Goal: Task Accomplishment & Management: Manage account settings

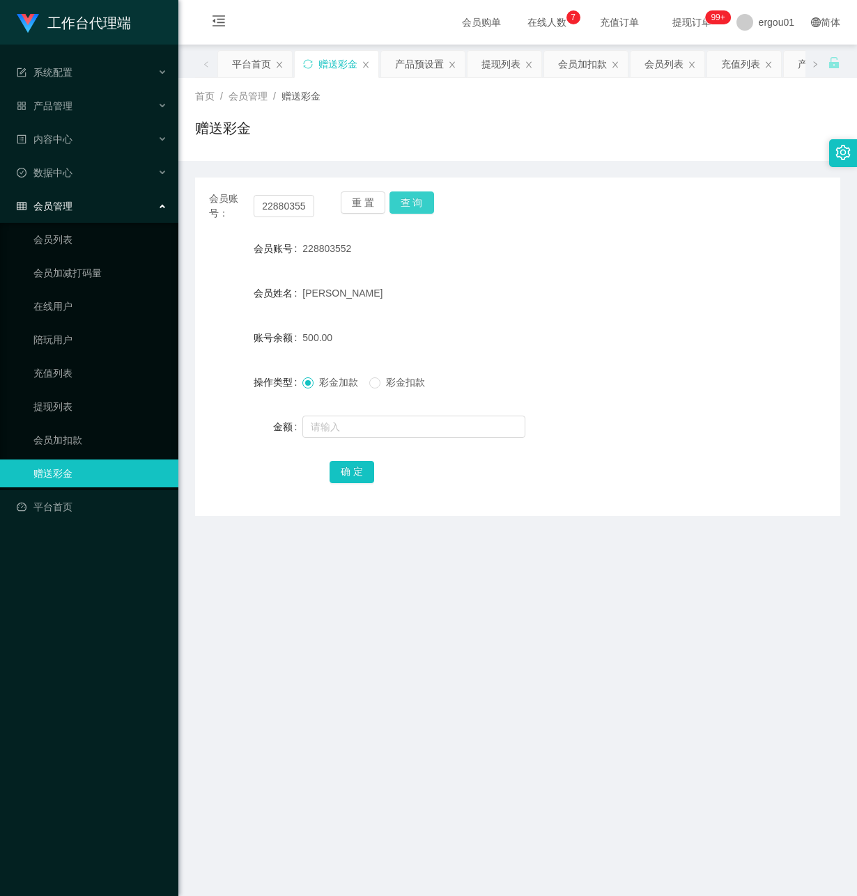
click at [414, 205] on button "查 询" at bounding box center [411, 203] width 45 height 22
drag, startPoint x: 257, startPoint y: 209, endPoint x: 585, endPoint y: 261, distance: 332.2
click at [585, 259] on div "会员账号： 228803552 重 置 查 询 会员账号 228803552 会员姓名 YANG JIN 账号余额 700.00 操作类型 彩金加款 彩金扣款…" at bounding box center [517, 347] width 645 height 338
paste input "98265087"
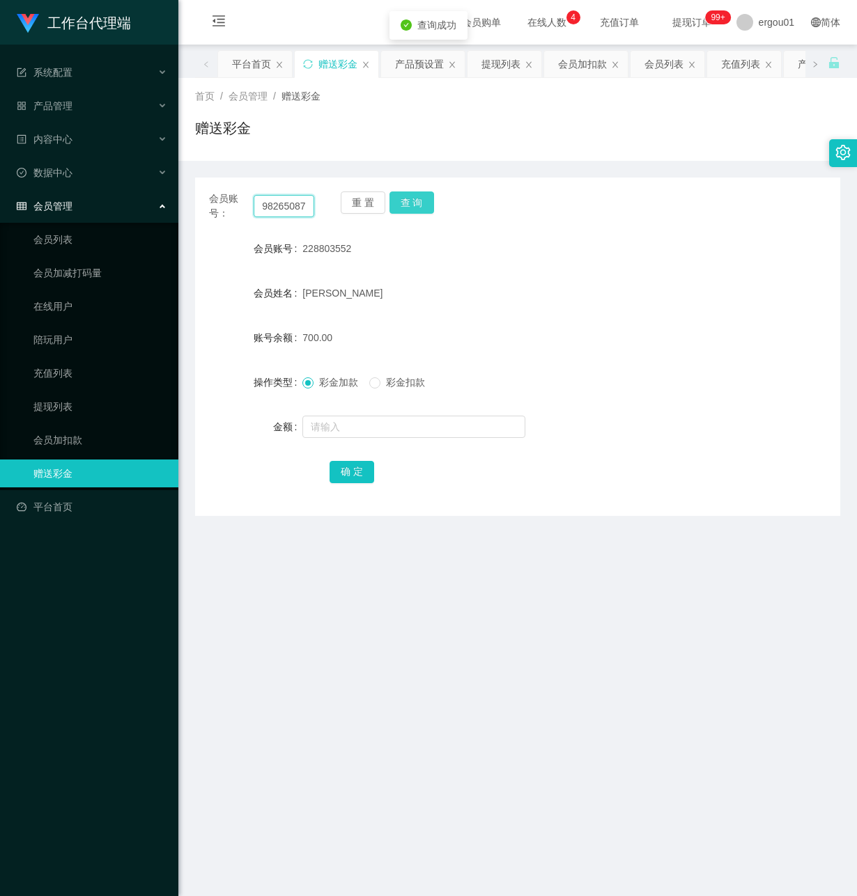
scroll to position [0, 0]
type input "98265087"
click at [419, 199] on button "查 询" at bounding box center [411, 203] width 45 height 22
click at [355, 429] on input "text" at bounding box center [413, 427] width 223 height 22
type input "100"
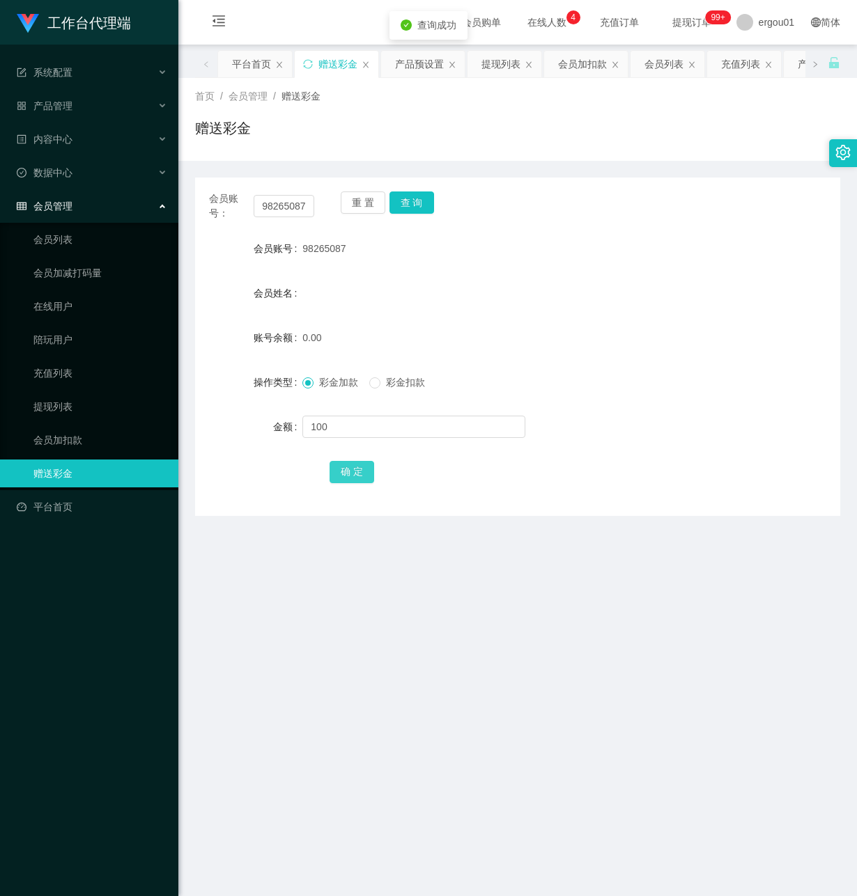
click at [359, 471] on button "确 定" at bounding box center [351, 472] width 45 height 22
click at [356, 638] on main "关闭左侧 关闭右侧 关闭其它 刷新页面 平台首页 赠送彩金 产品预设置 提现列表 会员加扣款 会员列表 充值列表 产品列表 首页 / 会员管理 / 赠送彩金 …" at bounding box center [517, 465] width 678 height 841
click at [407, 61] on div "产品预设置" at bounding box center [419, 64] width 49 height 26
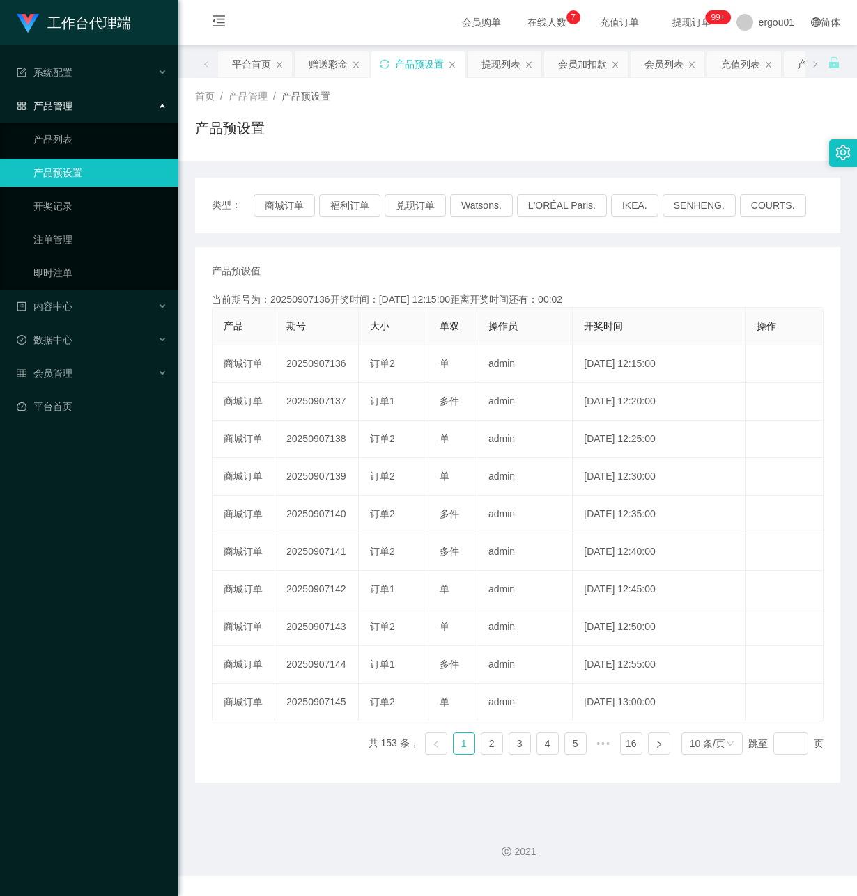
click at [48, 699] on div "工作台代理端 系统配置 产品管理 产品列表 产品预设置 开奖记录 注单管理 即时注单 内容中心 数据中心 会员管理 平台首页" at bounding box center [89, 448] width 178 height 896
click at [341, 68] on div "赠送彩金" at bounding box center [328, 64] width 39 height 26
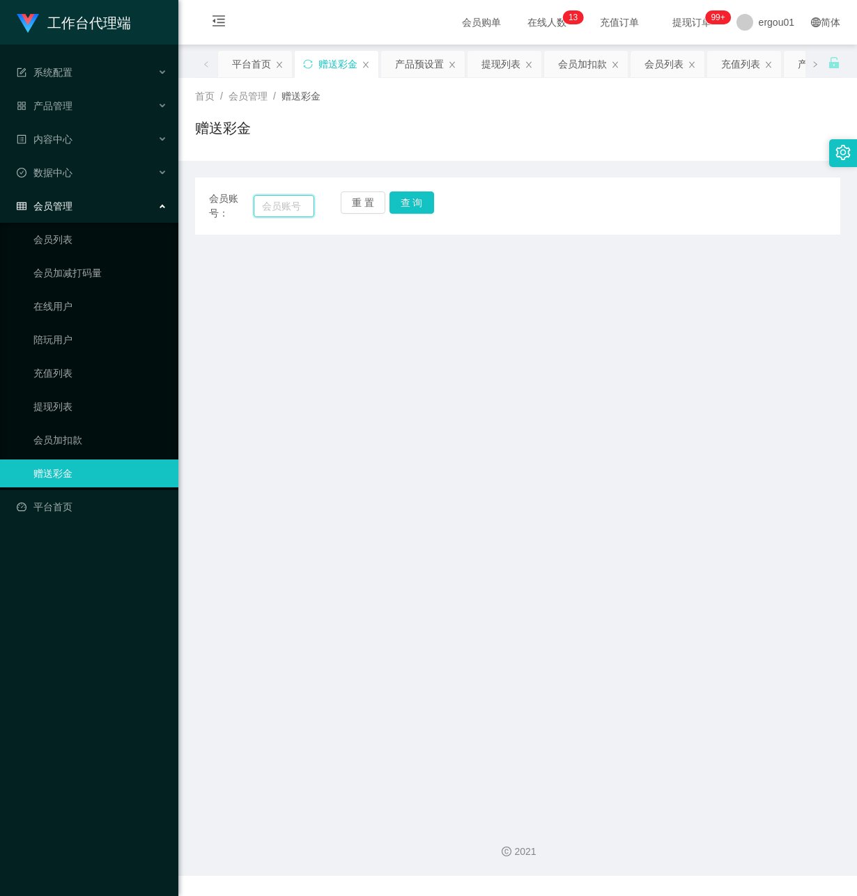
click at [282, 205] on input "text" at bounding box center [284, 206] width 61 height 22
paste input "Ckp"
type input "Ckp"
click at [406, 203] on button "查 询" at bounding box center [411, 203] width 45 height 22
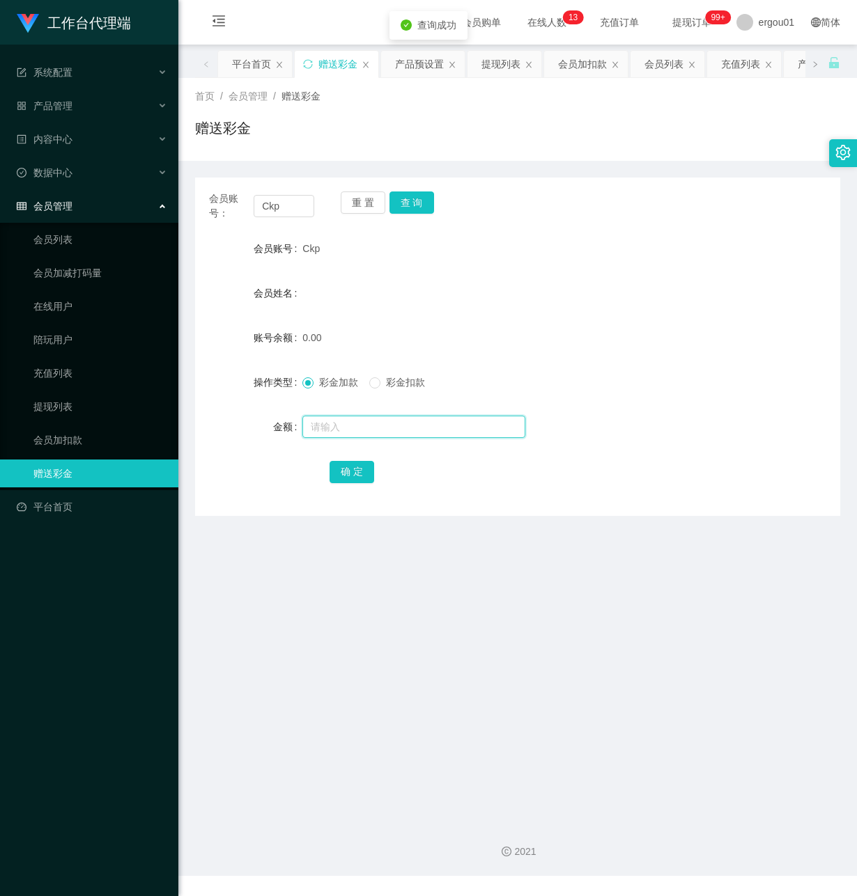
click at [354, 427] on input "text" at bounding box center [413, 427] width 223 height 22
type input "100"
click at [341, 464] on button "确 定" at bounding box center [351, 472] width 45 height 22
drag, startPoint x: 293, startPoint y: 209, endPoint x: 103, endPoint y: 208, distance: 190.1
click at [103, 208] on section "工作台代理端 系统配置 产品管理 产品列表 产品预设置 开奖记录 注单管理 即时注单 内容中心 数据中心 会员管理 会员列表 会员加减打码量 在线用户 陪玩用…" at bounding box center [428, 438] width 857 height 876
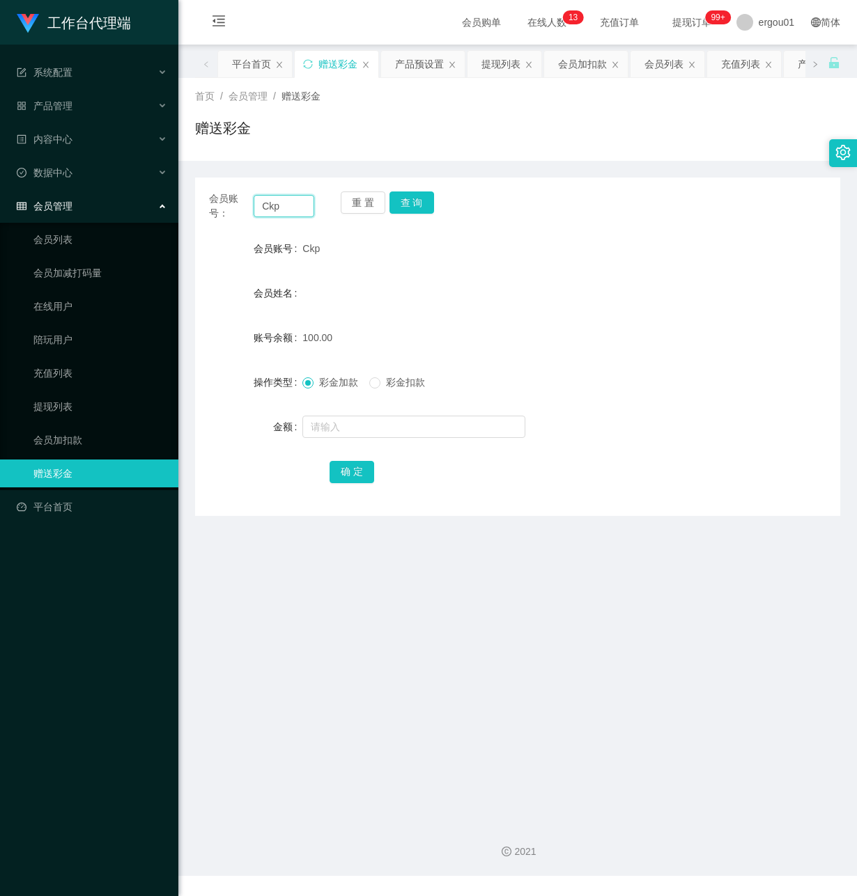
paste input "98265087"
click at [414, 201] on button "查 询" at bounding box center [411, 203] width 45 height 22
drag, startPoint x: 287, startPoint y: 658, endPoint x: 276, endPoint y: 564, distance: 94.6
click at [270, 641] on main "关闭左侧 关闭右侧 关闭其它 刷新页面 平台首页 赠送彩金 产品预设置 提现列表 会员加扣款 会员列表 充值列表 产品列表 首页 / 会员管理 / 赠送彩金 …" at bounding box center [517, 428] width 678 height 767
drag, startPoint x: 257, startPoint y: 203, endPoint x: 493, endPoint y: 245, distance: 239.9
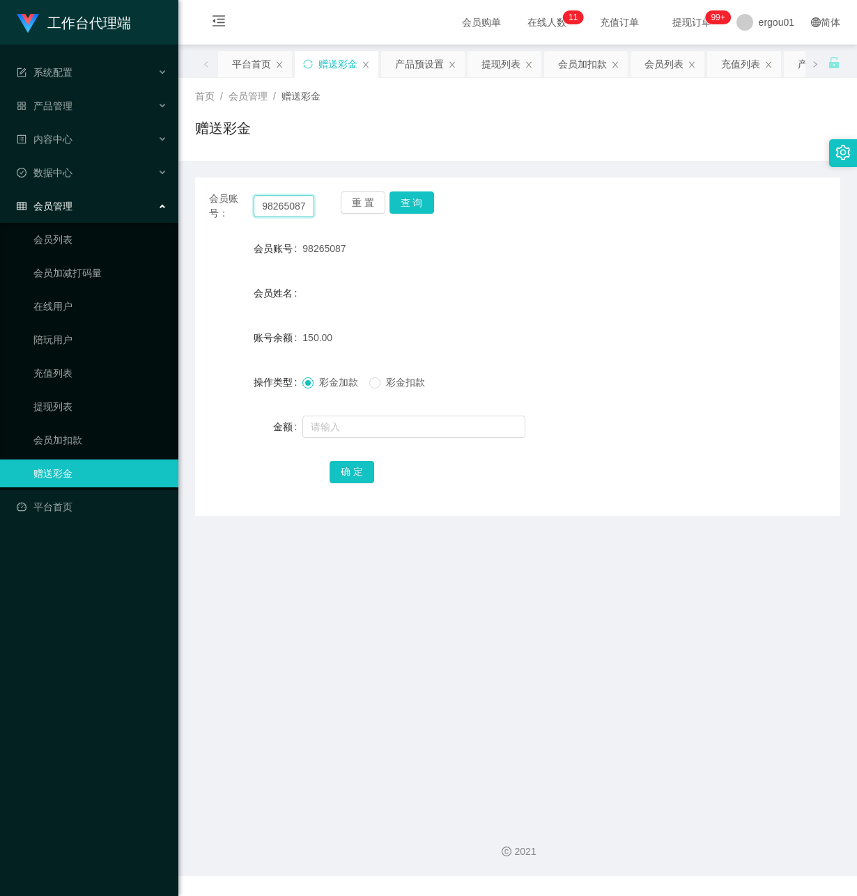
click at [522, 244] on div "会员账号： 98265087 重 置 查 询 会员账号 98265087 会员姓名 账号余额 150.00 操作类型 彩金加款 彩金扣款 金额 确 定" at bounding box center [517, 347] width 645 height 338
paste input "88007198"
type input "88007198"
click at [404, 196] on button "查 询" at bounding box center [411, 203] width 45 height 22
click at [343, 420] on input "text" at bounding box center [413, 427] width 223 height 22
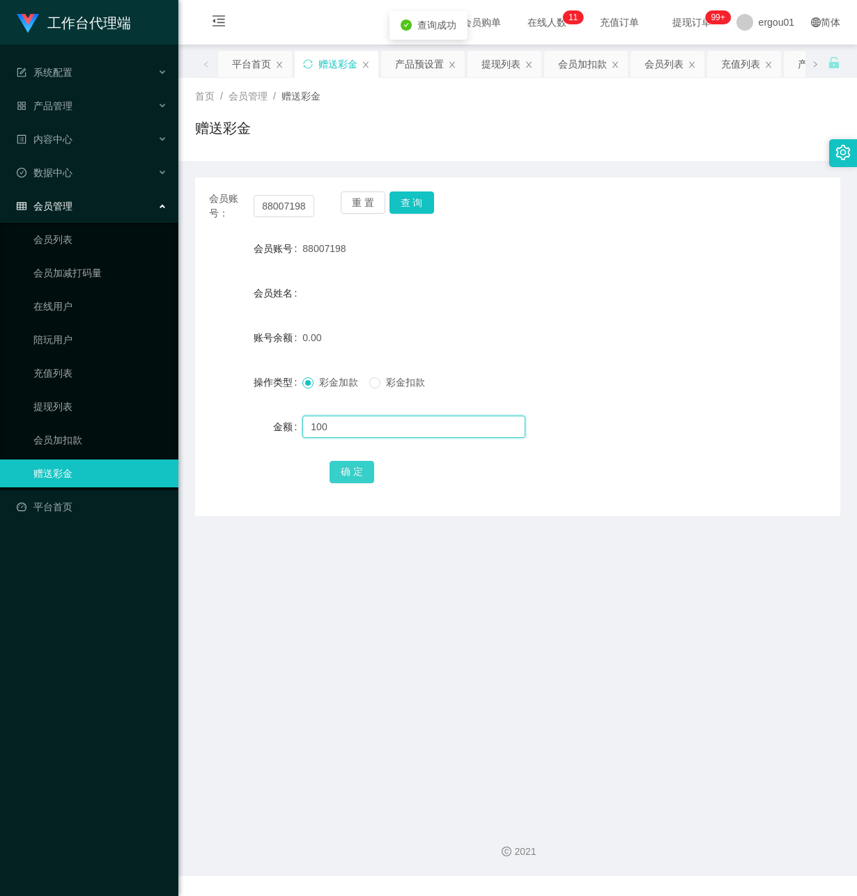
type input "100"
click at [351, 466] on button "确 定" at bounding box center [351, 472] width 45 height 22
drag, startPoint x: 254, startPoint y: 669, endPoint x: 266, endPoint y: 653, distance: 20.9
click at [266, 653] on main "关闭左侧 关闭右侧 关闭其它 刷新页面 平台首页 赠送彩金 产品预设置 提现列表 会员加扣款 会员列表 充值列表 产品列表 首页 / 会员管理 / 赠送彩金 …" at bounding box center [517, 428] width 678 height 767
click at [412, 192] on button "查 询" at bounding box center [411, 203] width 45 height 22
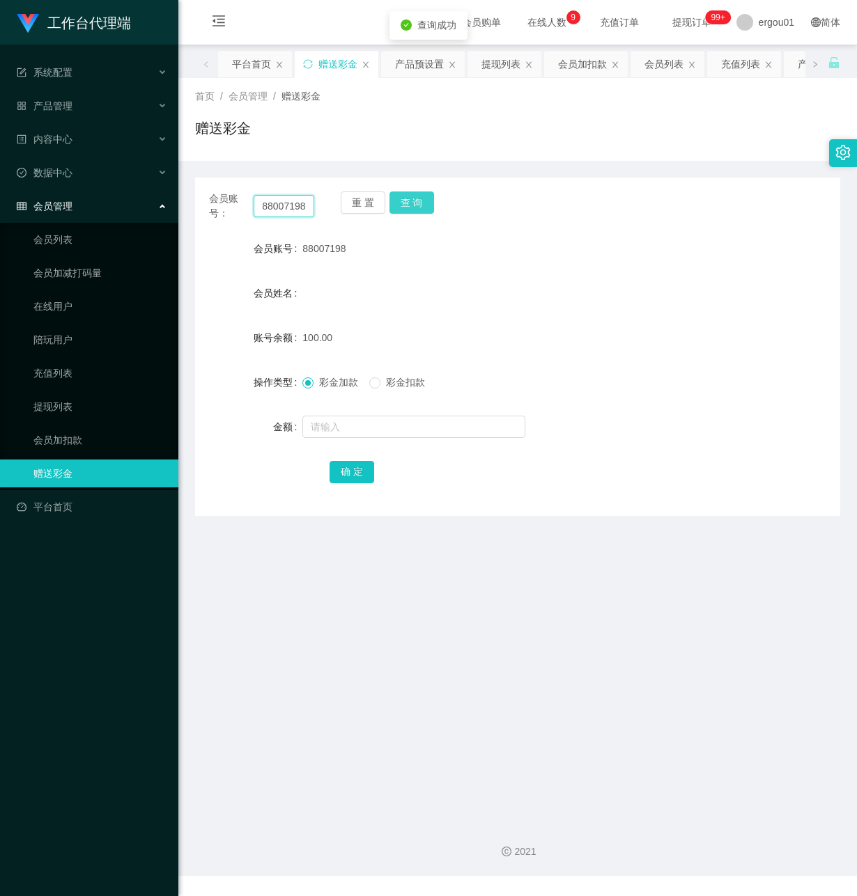
drag, startPoint x: 261, startPoint y: 197, endPoint x: 395, endPoint y: 210, distance: 134.3
click at [395, 210] on div "会员账号： 88007198 重 置 查 询" at bounding box center [517, 206] width 645 height 29
paste input "98265087"
type input "98265087"
click at [406, 196] on button "查 询" at bounding box center [411, 203] width 45 height 22
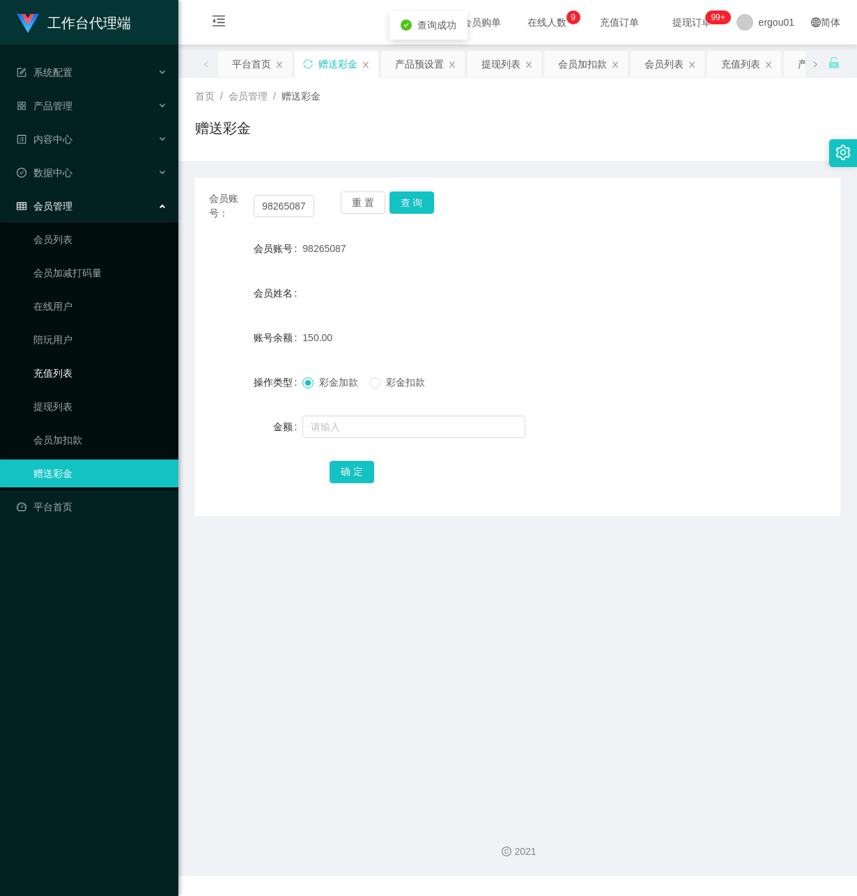
click at [67, 359] on link "充值列表" at bounding box center [100, 373] width 134 height 28
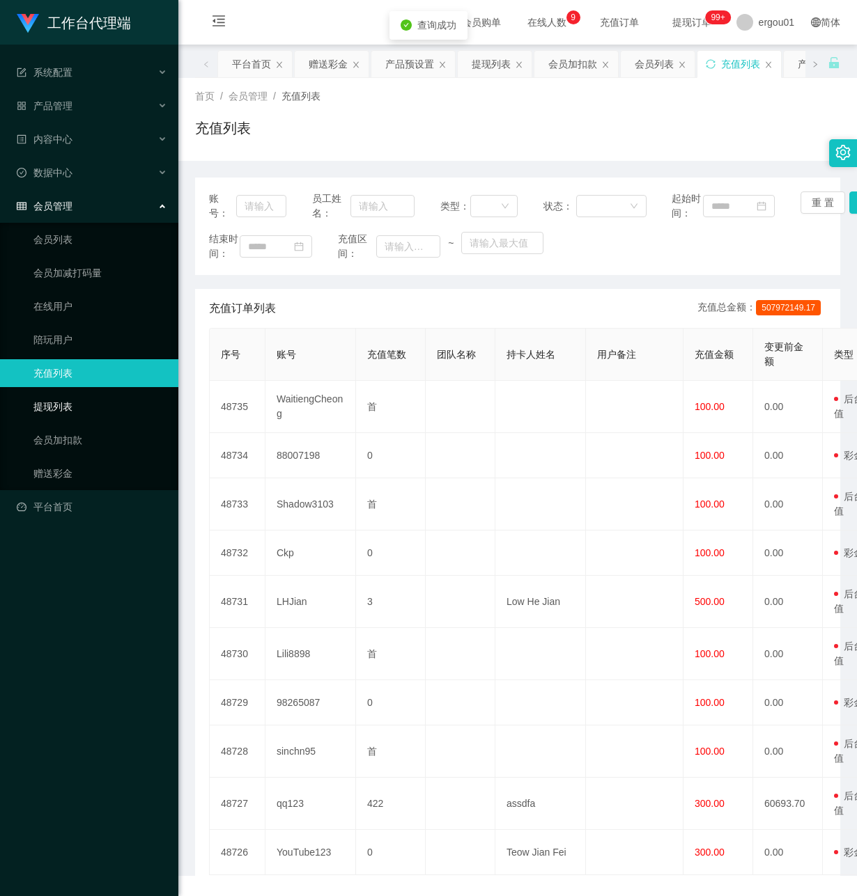
click at [70, 393] on link "提现列表" at bounding box center [100, 407] width 134 height 28
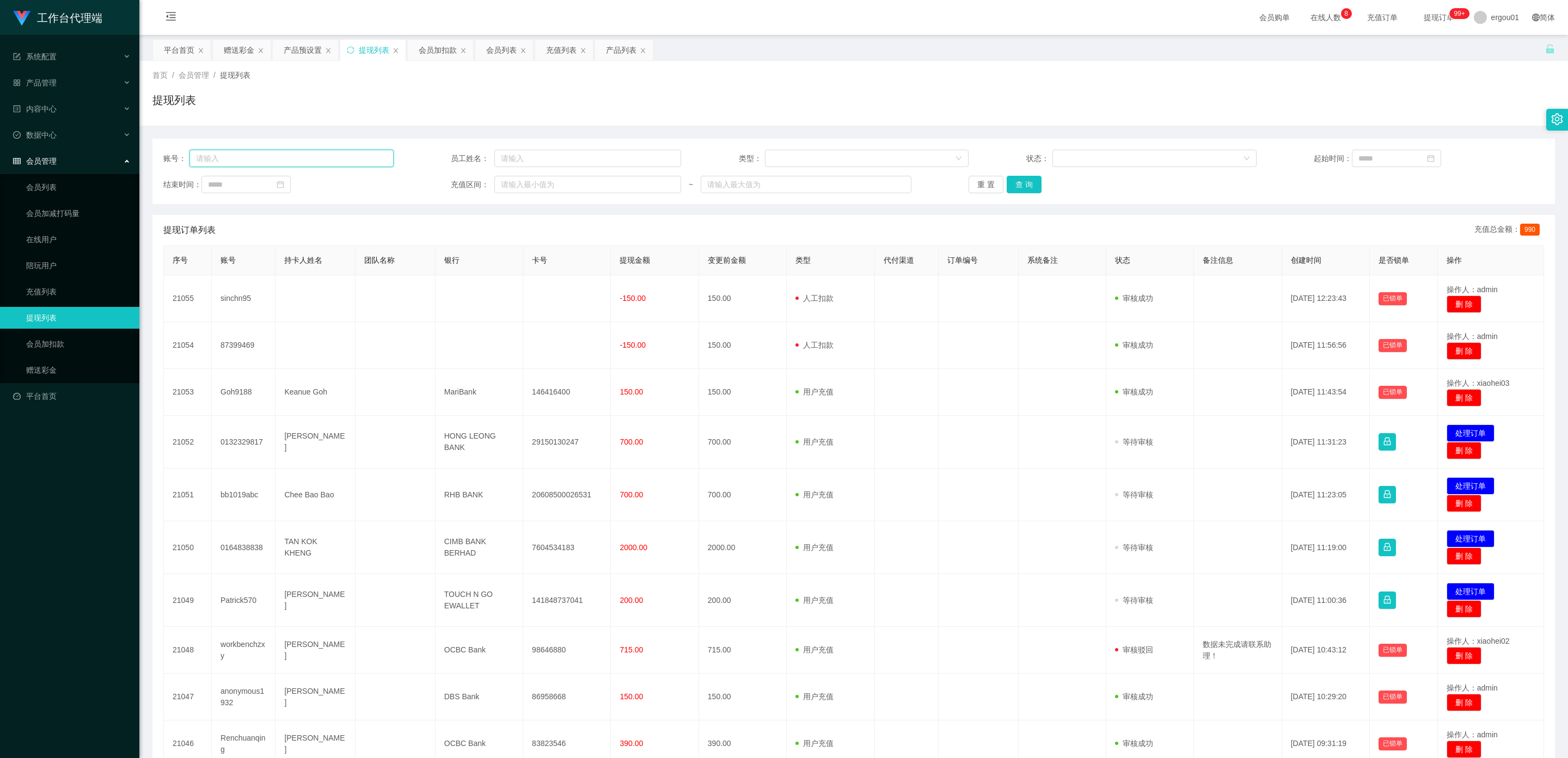
click at [235, 159] on input "text" at bounding box center [291, 159] width 204 height 17
paste input "98265087"
type input "98265087"
click at [669, 184] on button "查 询" at bounding box center [1024, 184] width 35 height 17
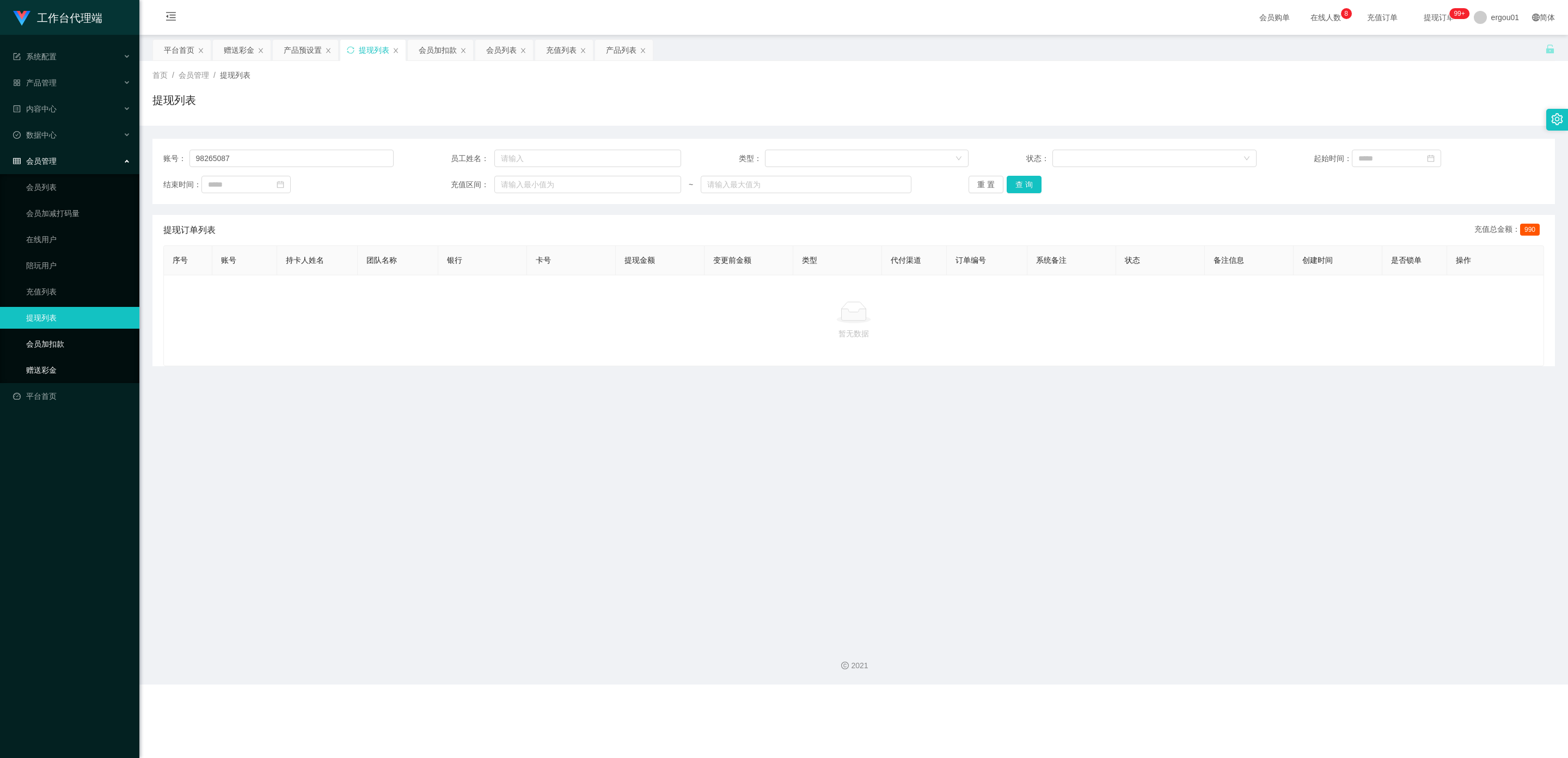
click at [52, 359] on link "赠送彩金" at bounding box center [78, 370] width 105 height 22
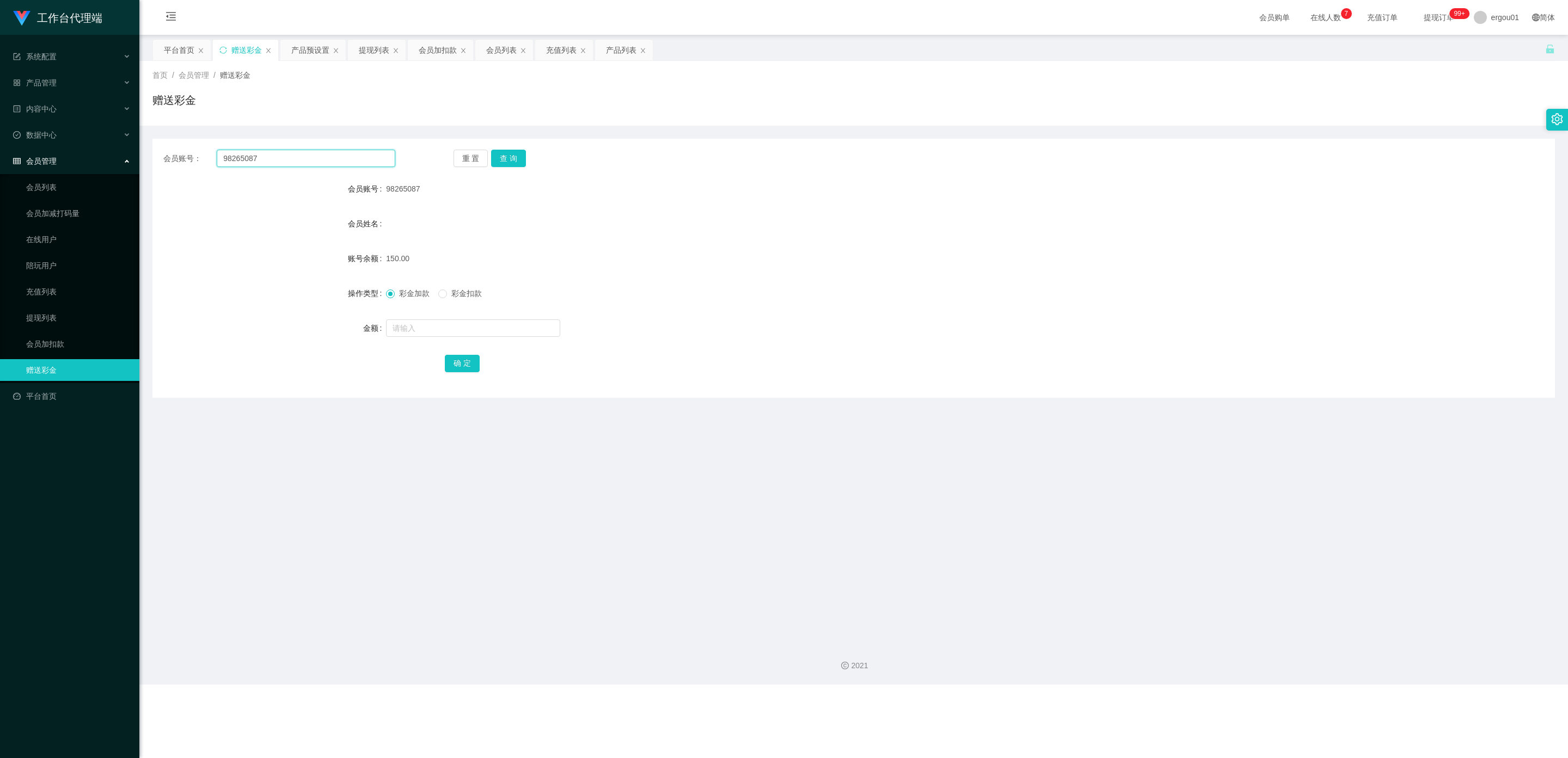
drag, startPoint x: 275, startPoint y: 159, endPoint x: 38, endPoint y: 165, distance: 237.1
click at [33, 160] on section "工作台代理端 系统配置 产品管理 产品列表 产品预设置 开奖记录 注单管理 即时注单 内容中心 数据中心 会员管理 会员列表 会员加减打码量 在线用户 陪玩用…" at bounding box center [784, 342] width 1568 height 685
drag, startPoint x: 511, startPoint y: 156, endPoint x: 512, endPoint y: 163, distance: 7.1
click at [511, 156] on button "查 询" at bounding box center [508, 159] width 35 height 17
click at [314, 48] on div "产品预设置" at bounding box center [310, 50] width 38 height 20
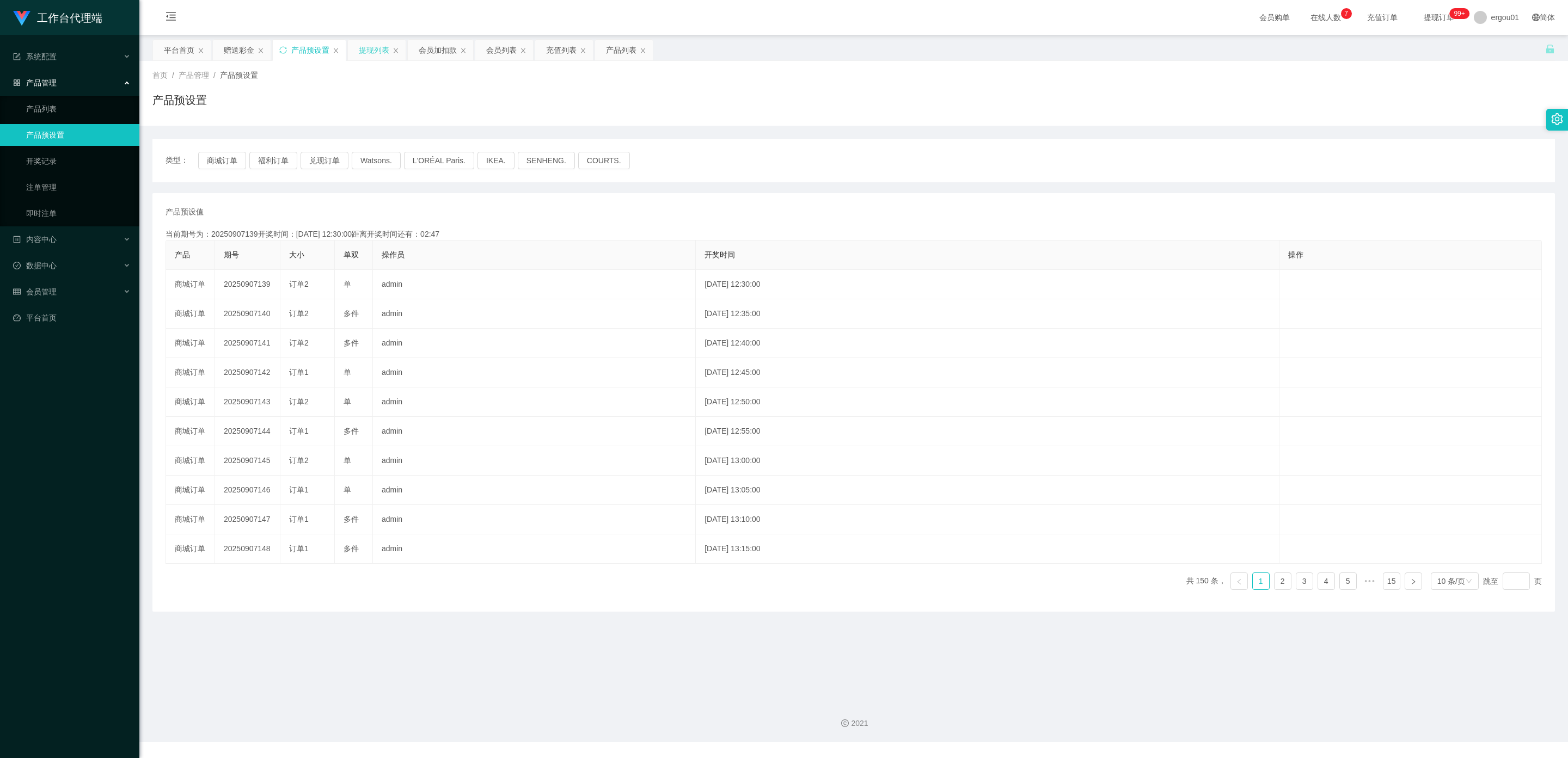
click at [381, 48] on div "提现列表" at bounding box center [374, 50] width 30 height 20
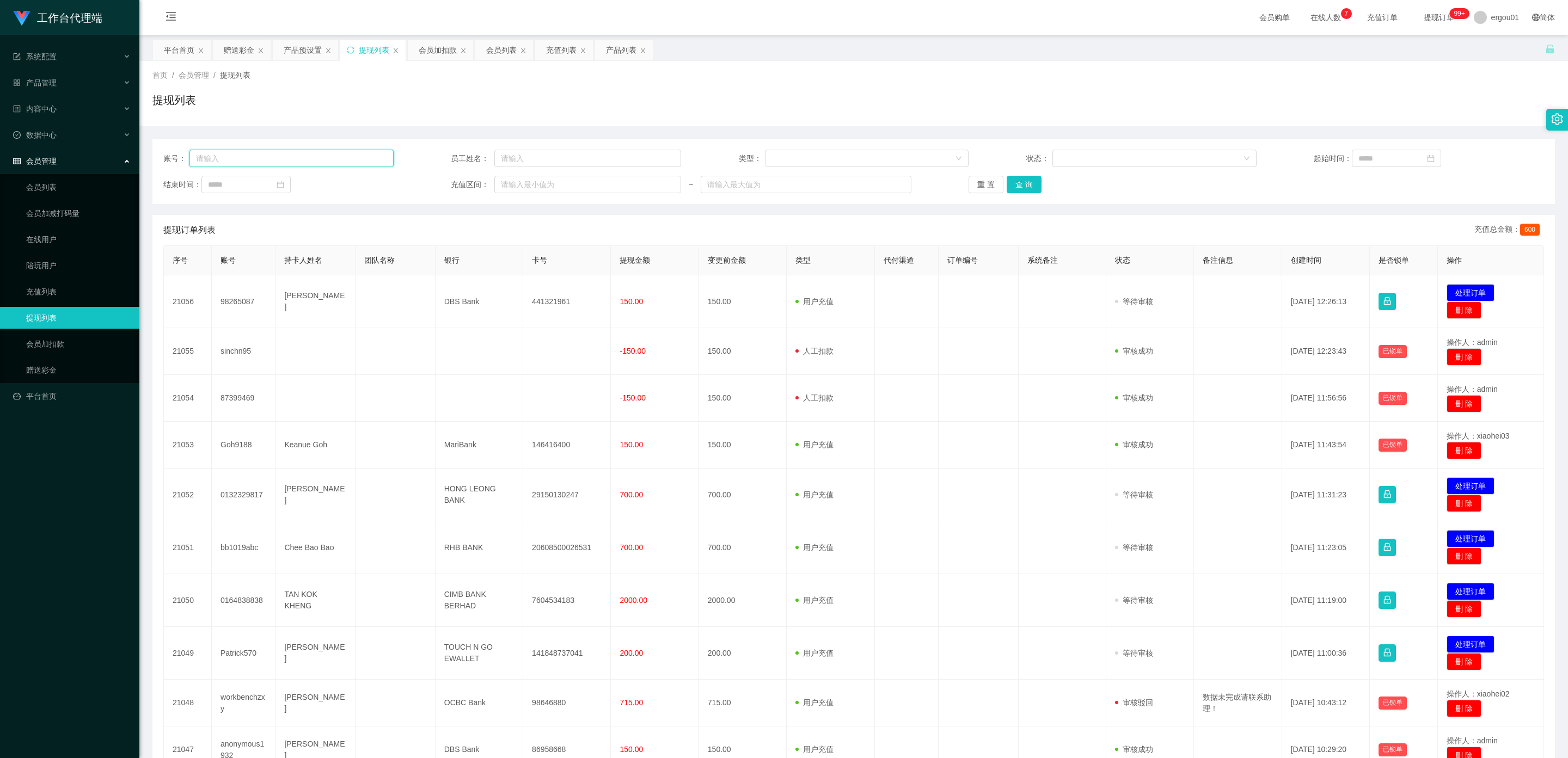
click at [252, 162] on input "text" at bounding box center [291, 159] width 204 height 17
paste input "亲，到账后请截图给我，为你录入系统报备"
type input "亲，到账后请截图给我，为你录入系统报备"
drag, startPoint x: 349, startPoint y: 163, endPoint x: 818, endPoint y: 85, distance: 475.4
click at [2, 145] on section "工作台代理端 系统配置 产品管理 产品列表 产品预设置 开奖记录 注单管理 即时注单 内容中心 数据中心 会员管理 会员列表 会员加减打码量 在线用户 陪玩用…" at bounding box center [784, 429] width 1568 height 859
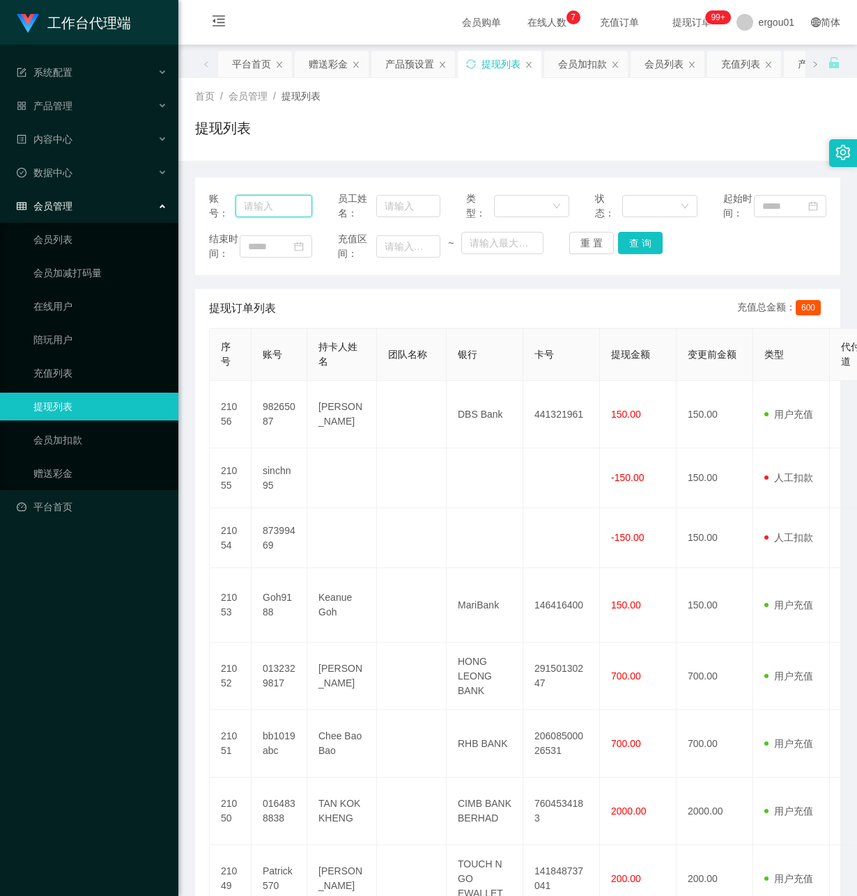
click at [262, 216] on input "text" at bounding box center [273, 206] width 77 height 22
paste input "98265087"
type input "98265087"
click at [635, 249] on button "查 询" at bounding box center [640, 243] width 45 height 22
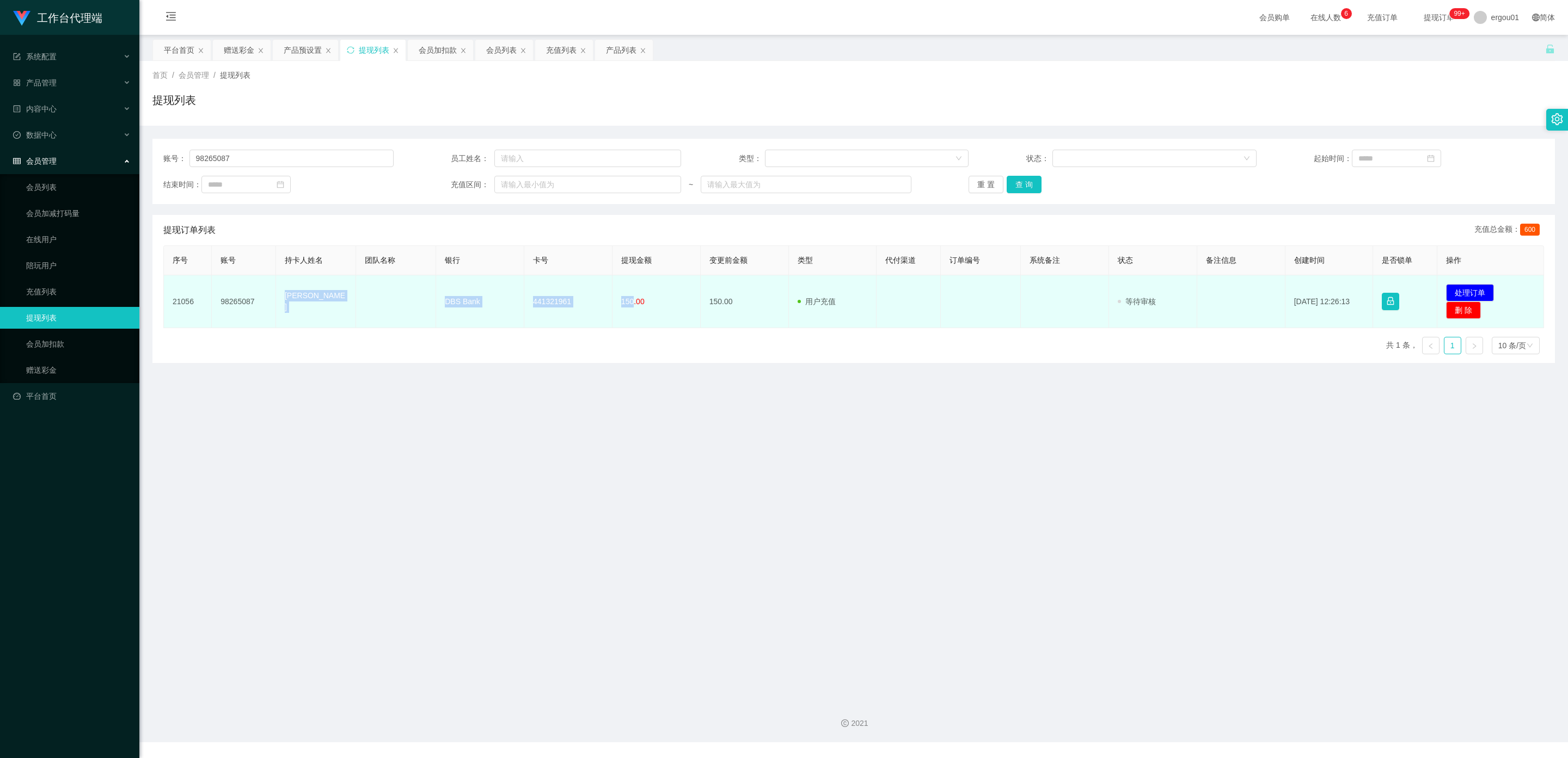
drag, startPoint x: 630, startPoint y: 299, endPoint x: 282, endPoint y: 306, distance: 348.1
click at [282, 306] on tr "21056 98265087 miao lin DBS Bank 441321961 150.00 150.00 用户充值 人工扣款 审核驳回 审核成功 等待…" at bounding box center [854, 302] width 1380 height 53
copy tr "miao lin DBS Bank 441321961 150"
click at [1466, 290] on button "处理订单" at bounding box center [1470, 293] width 48 height 17
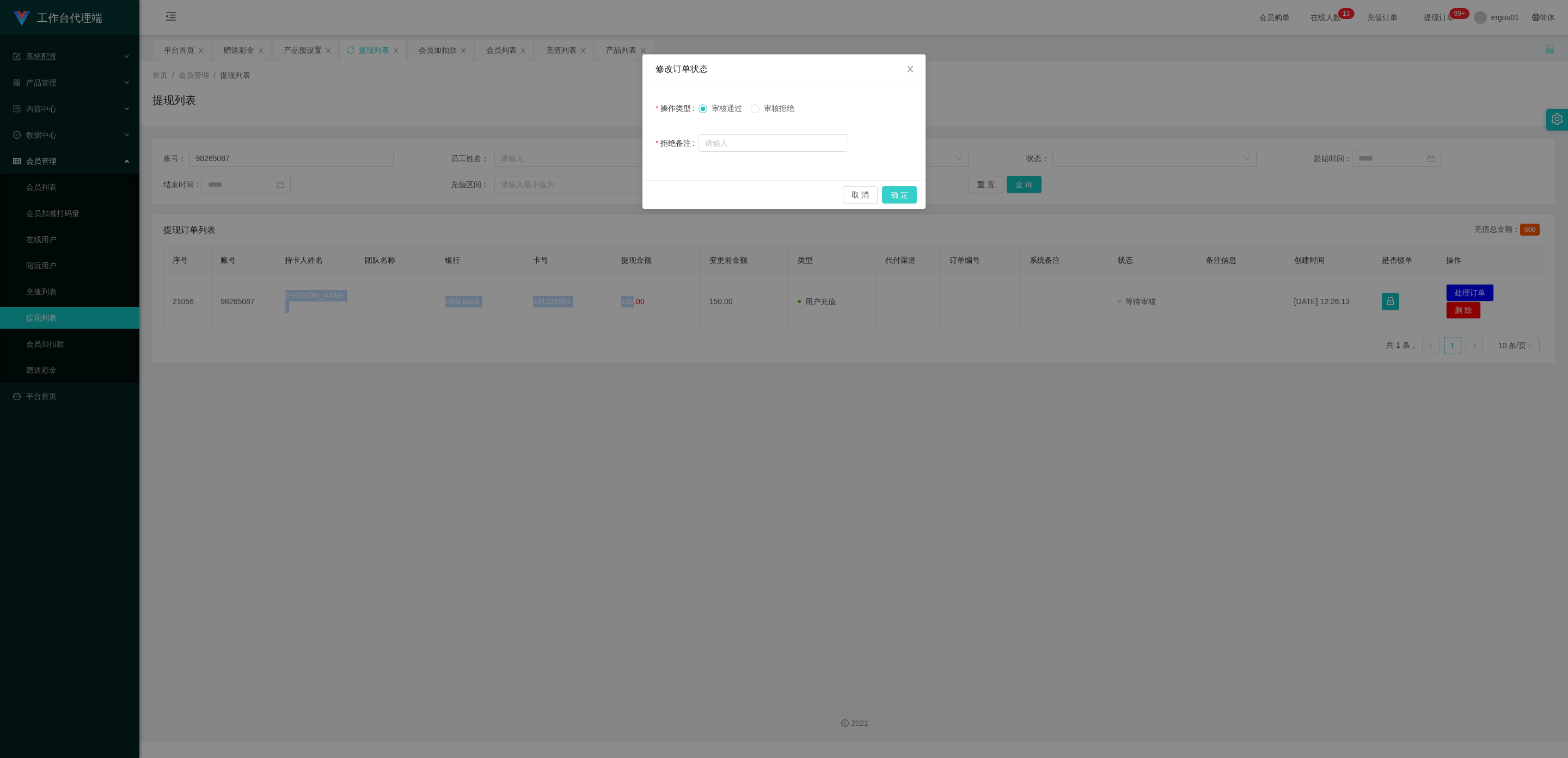
click at [903, 196] on button "确 定" at bounding box center [899, 195] width 35 height 17
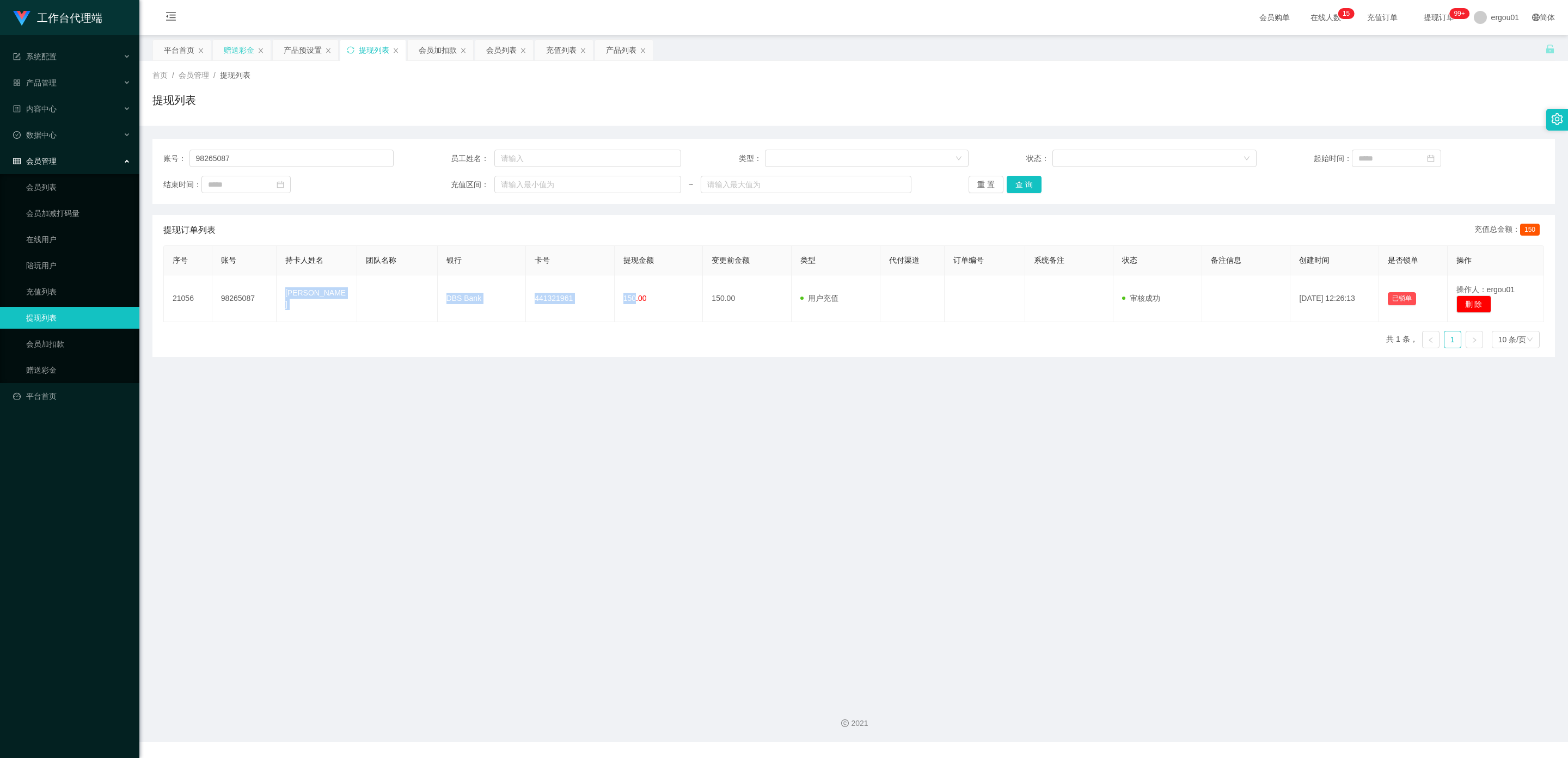
click at [242, 48] on div "赠送彩金" at bounding box center [238, 50] width 30 height 20
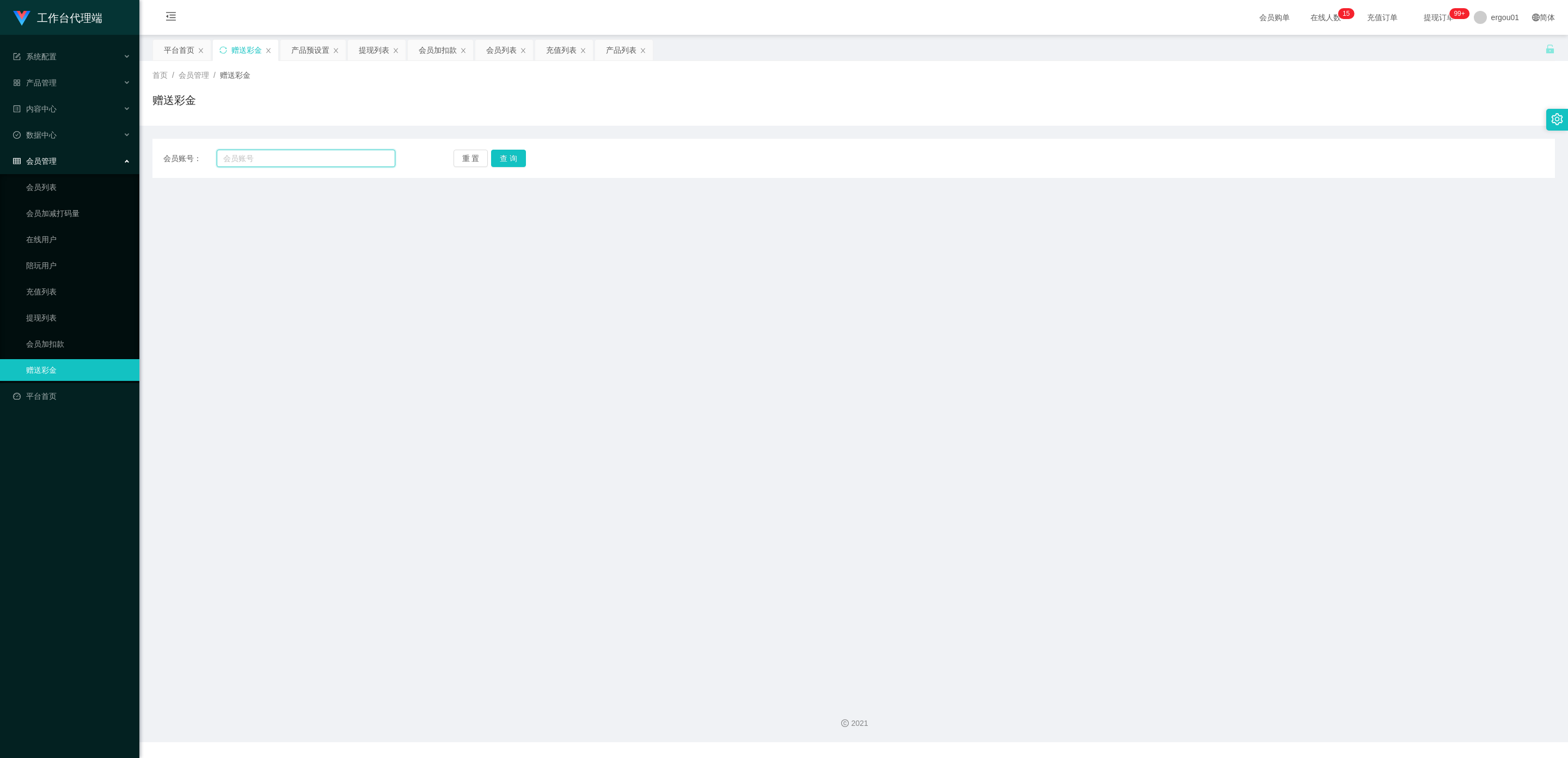
click at [271, 159] on input "text" at bounding box center [306, 159] width 178 height 17
paste input "Ckp"
type input "Ckp"
click at [511, 153] on button "查 询" at bounding box center [508, 159] width 35 height 17
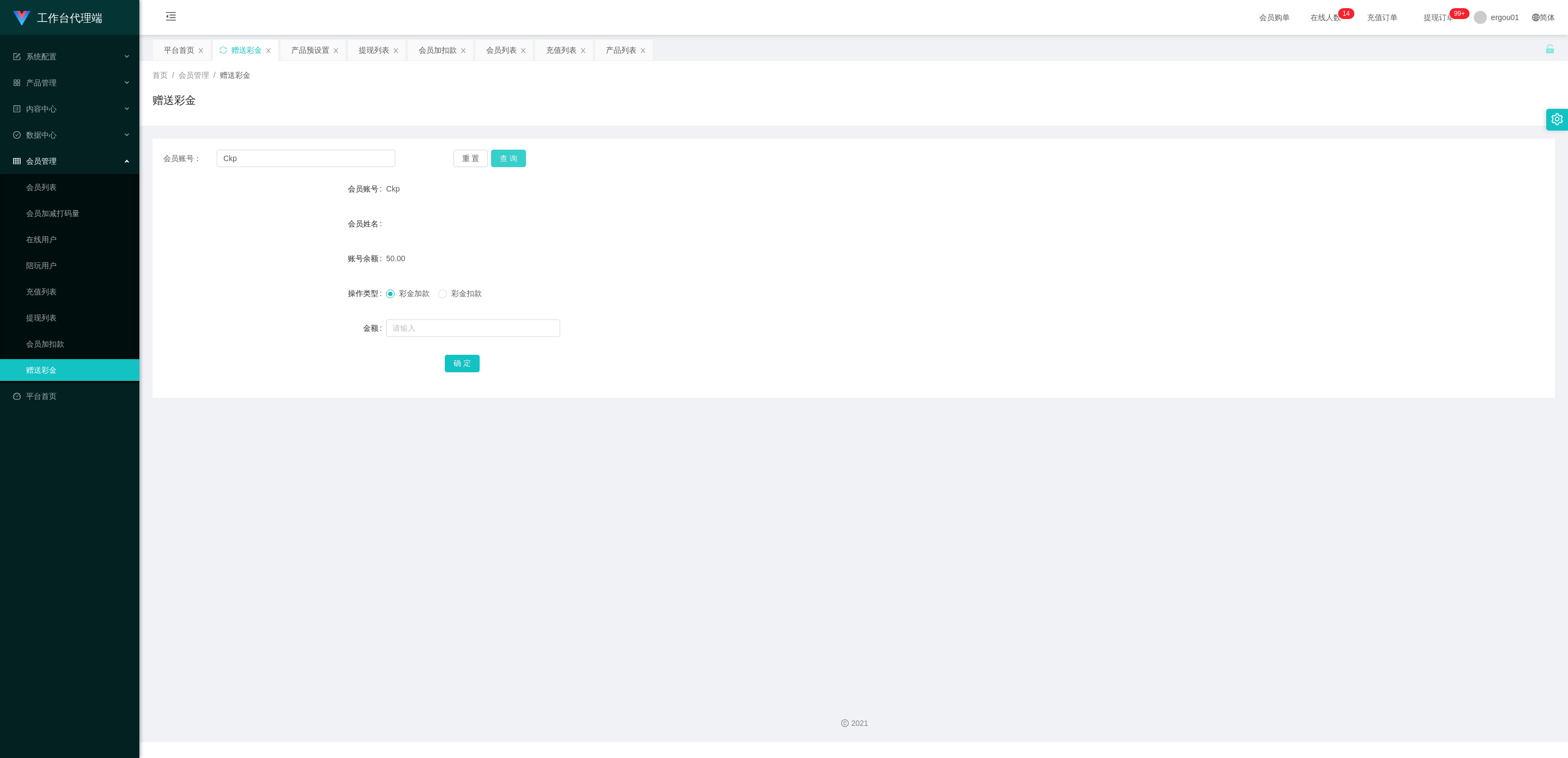
click at [510, 155] on button "查 询" at bounding box center [508, 159] width 35 height 17
click at [382, 51] on div "提现列表" at bounding box center [374, 50] width 30 height 20
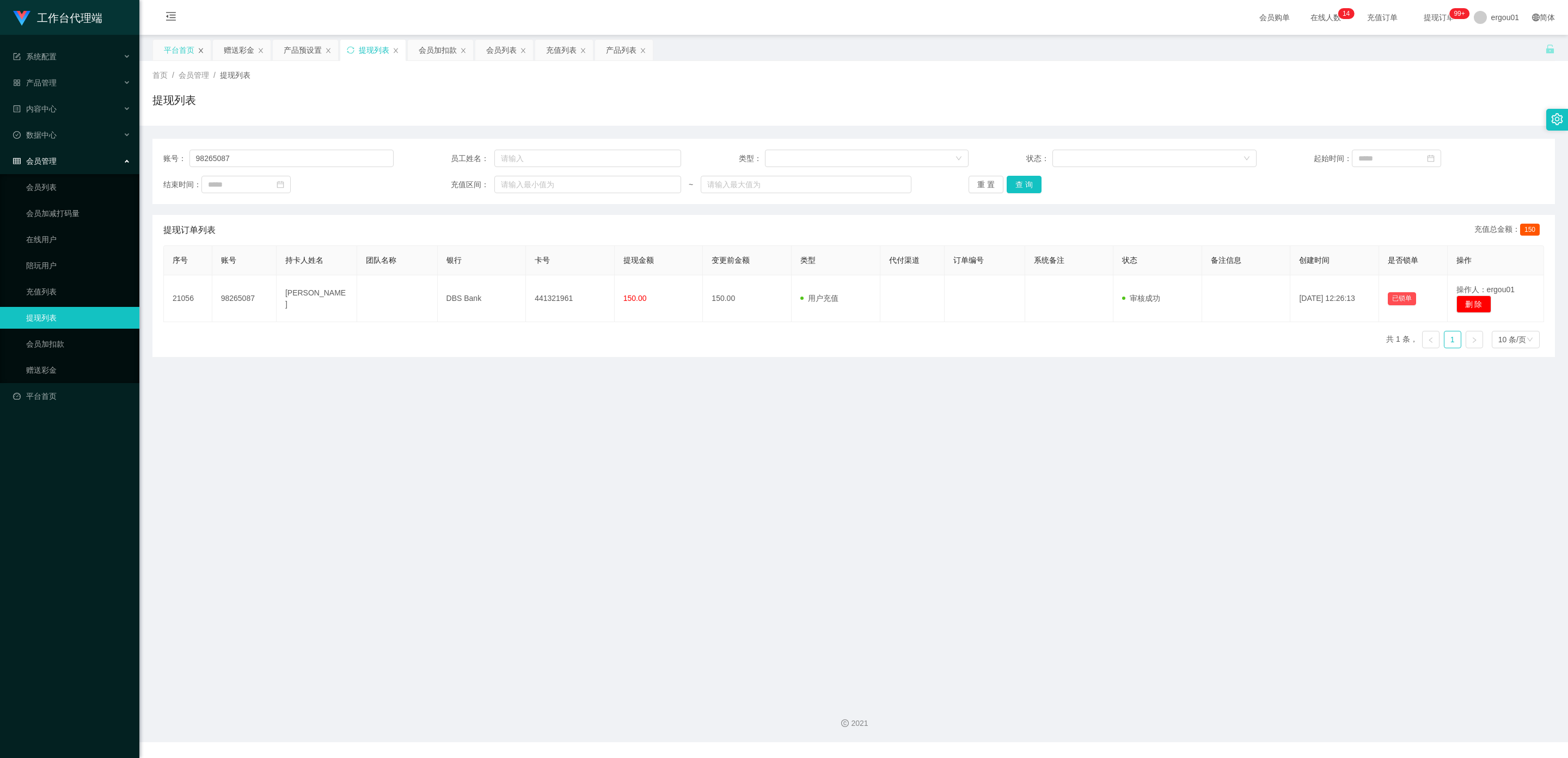
click at [199, 49] on icon "图标: close" at bounding box center [201, 51] width 6 height 6
click at [199, 49] on div "产品预设置" at bounding box center [183, 50] width 38 height 20
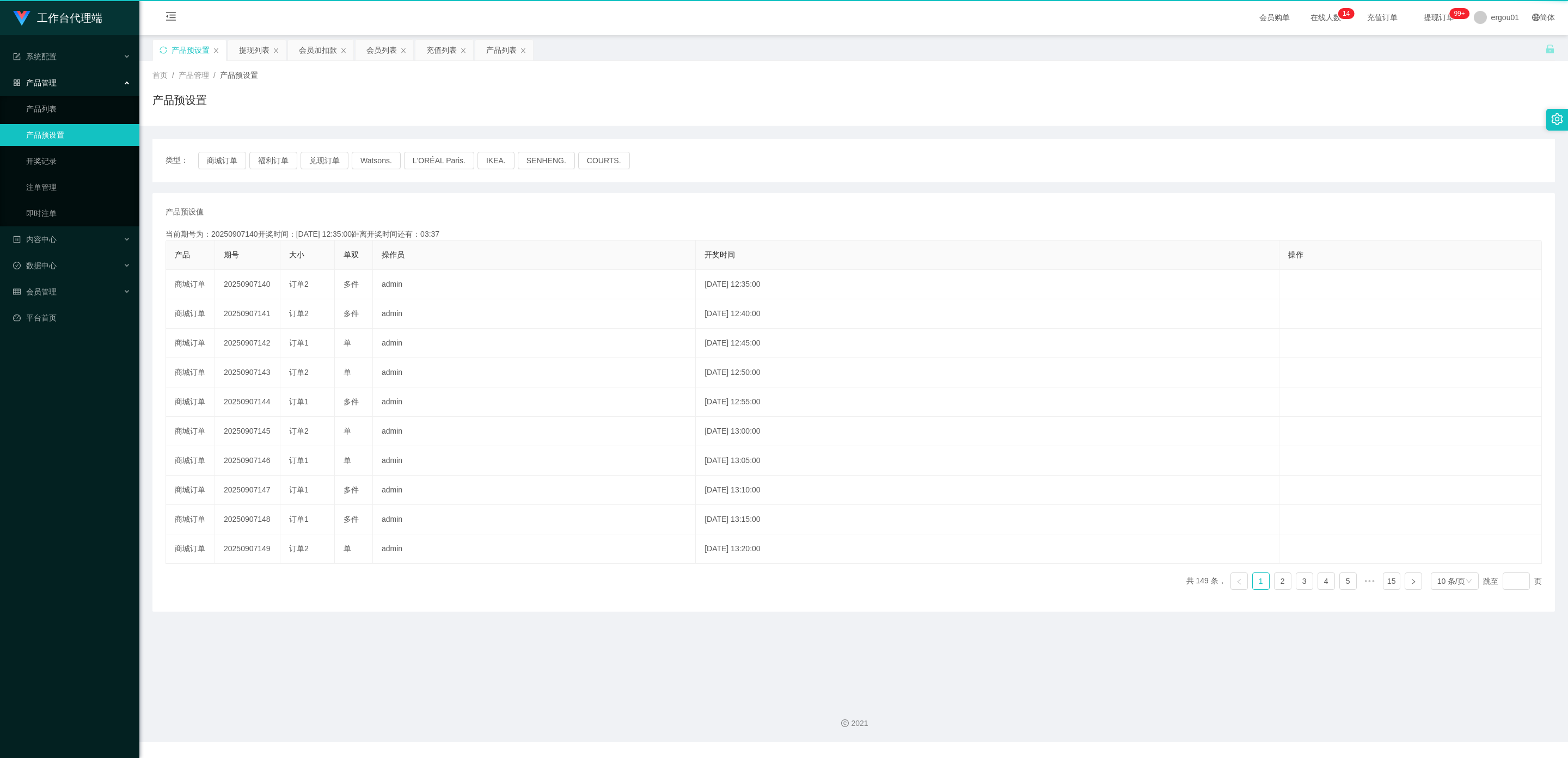
click at [199, 49] on div "产品预设置" at bounding box center [190, 50] width 38 height 20
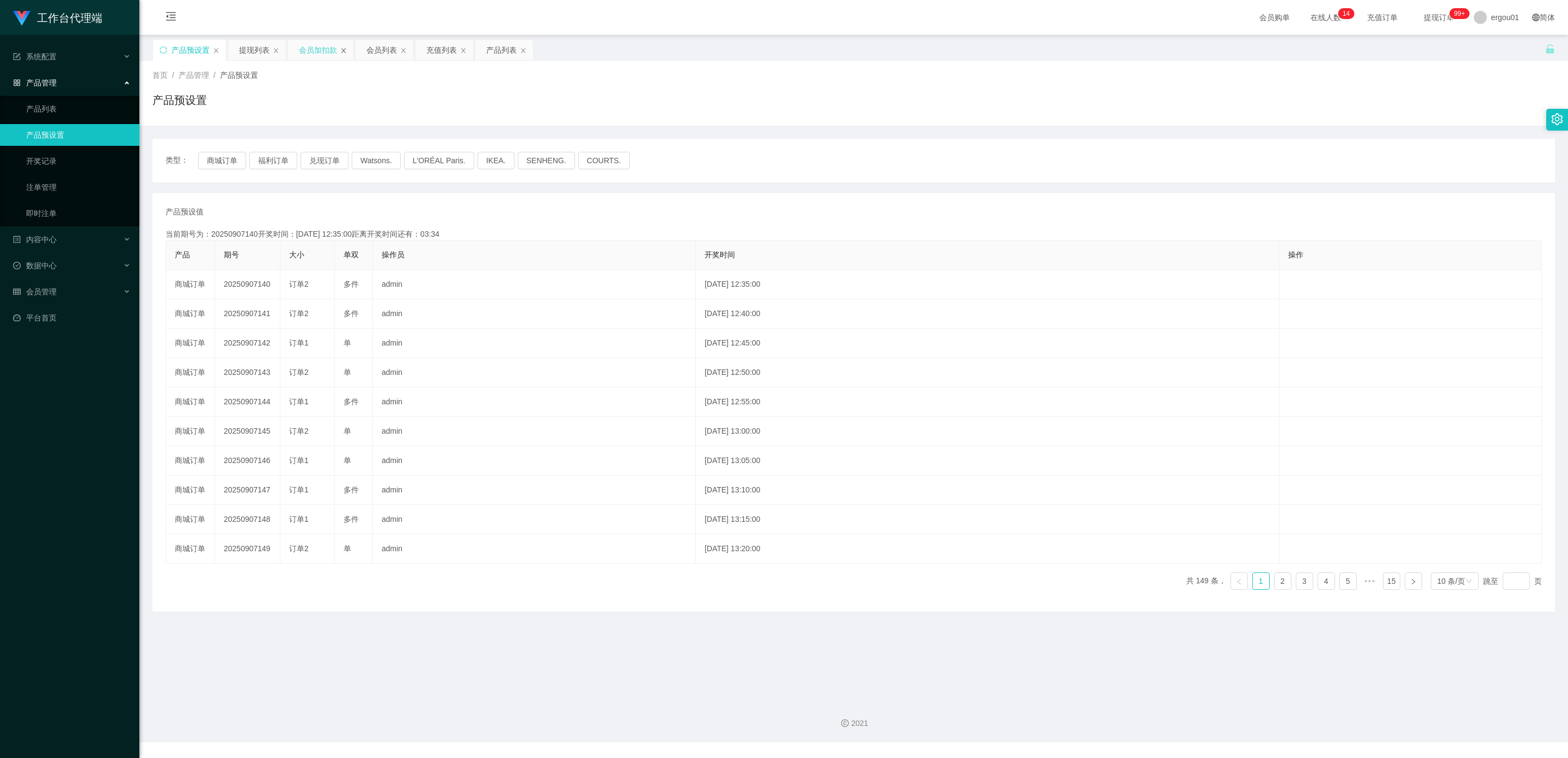
click at [347, 52] on icon "图标: close" at bounding box center [343, 51] width 6 height 6
drag, startPoint x: 376, startPoint y: 49, endPoint x: 385, endPoint y: 48, distance: 9.1
click at [376, 49] on div "充值列表" at bounding box center [374, 50] width 30 height 20
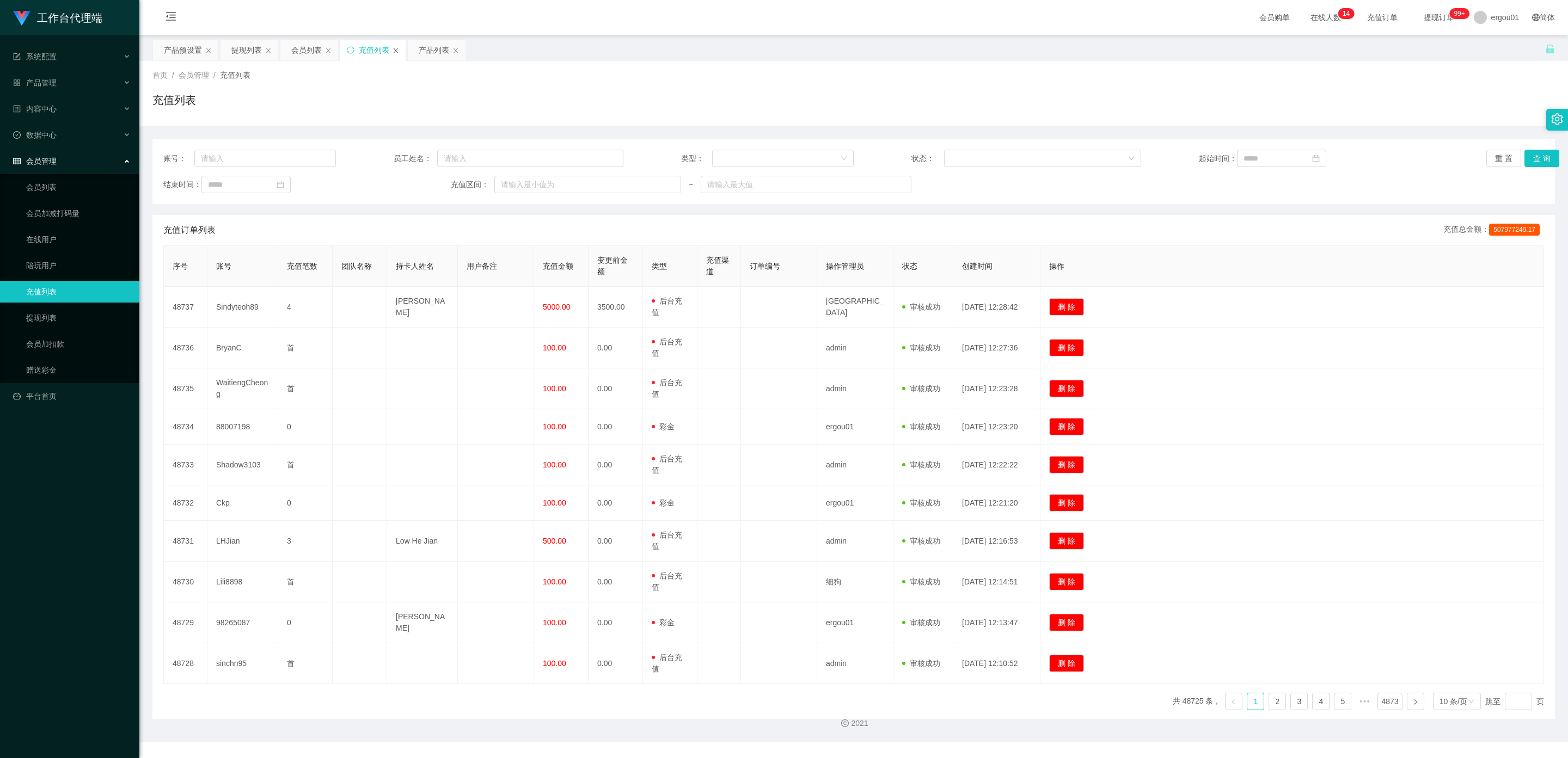
click at [399, 48] on icon "图标: close" at bounding box center [396, 51] width 6 height 6
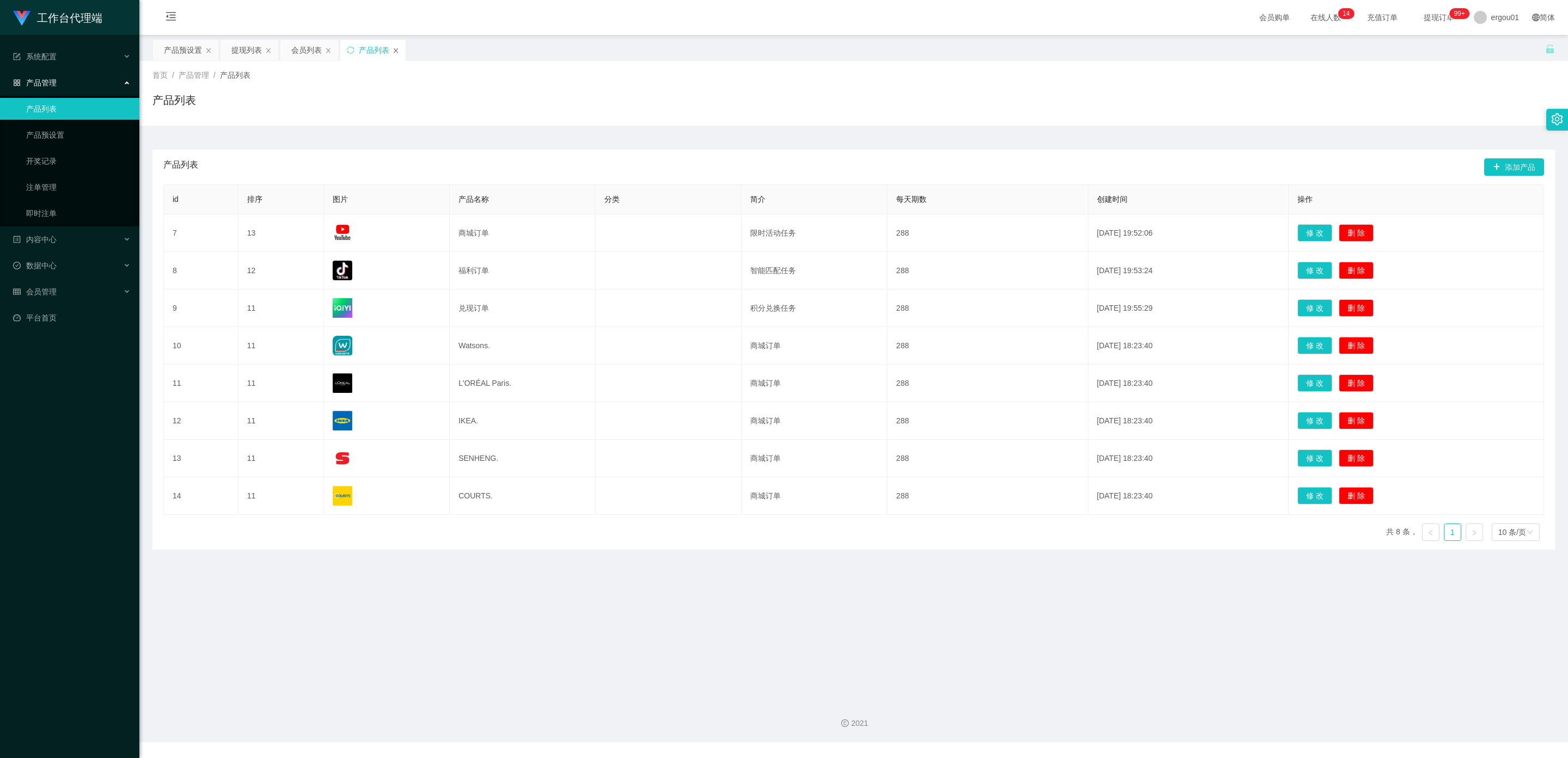
click at [397, 51] on icon "图标: close" at bounding box center [396, 50] width 5 height 5
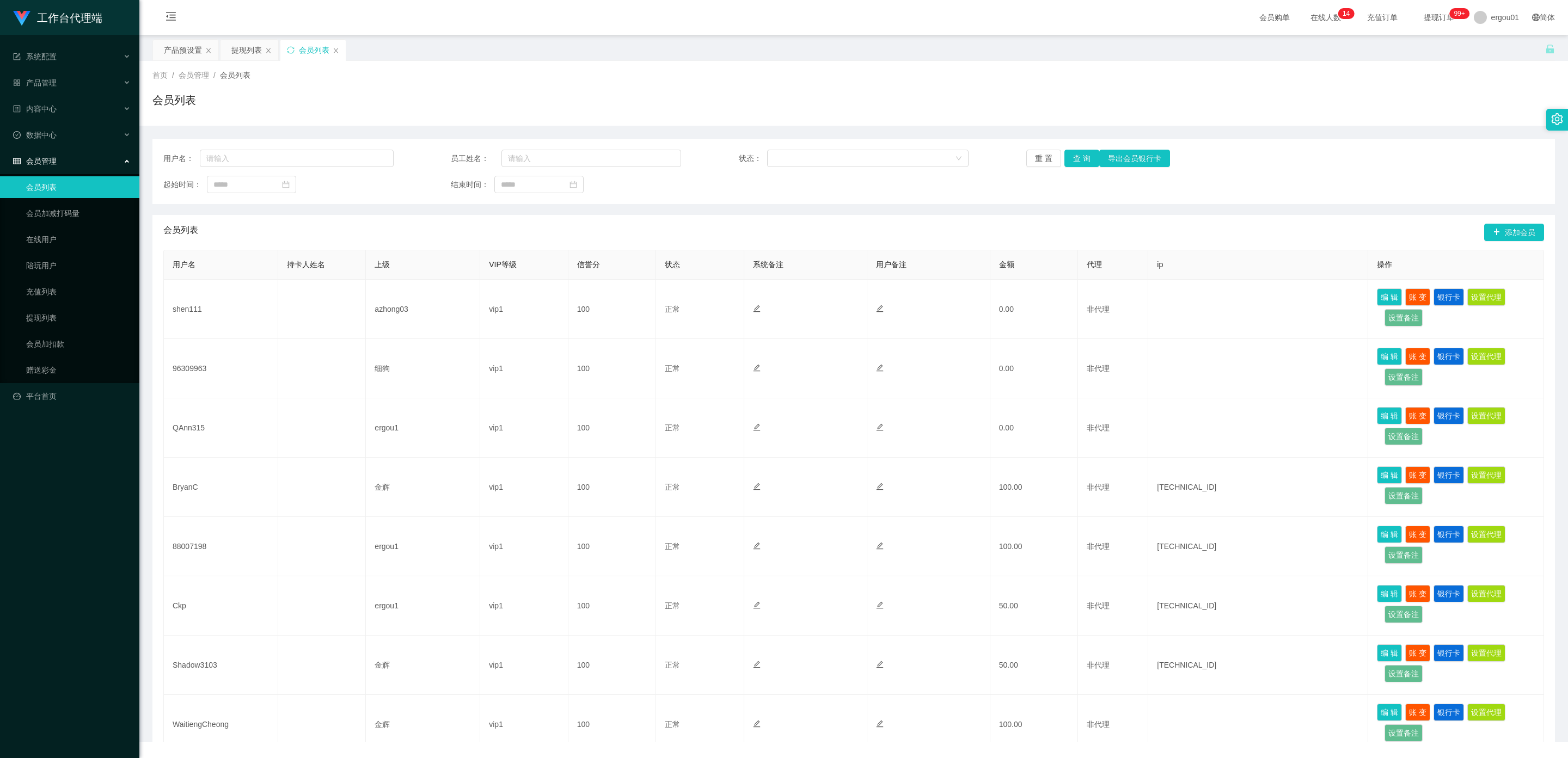
click at [314, 48] on div "会员列表" at bounding box center [313, 50] width 30 height 20
drag, startPoint x: 231, startPoint y: 159, endPoint x: 278, endPoint y: 160, distance: 47.0
click at [231, 159] on input "text" at bounding box center [297, 159] width 194 height 17
paste input "Ckp"
type input "Ckp"
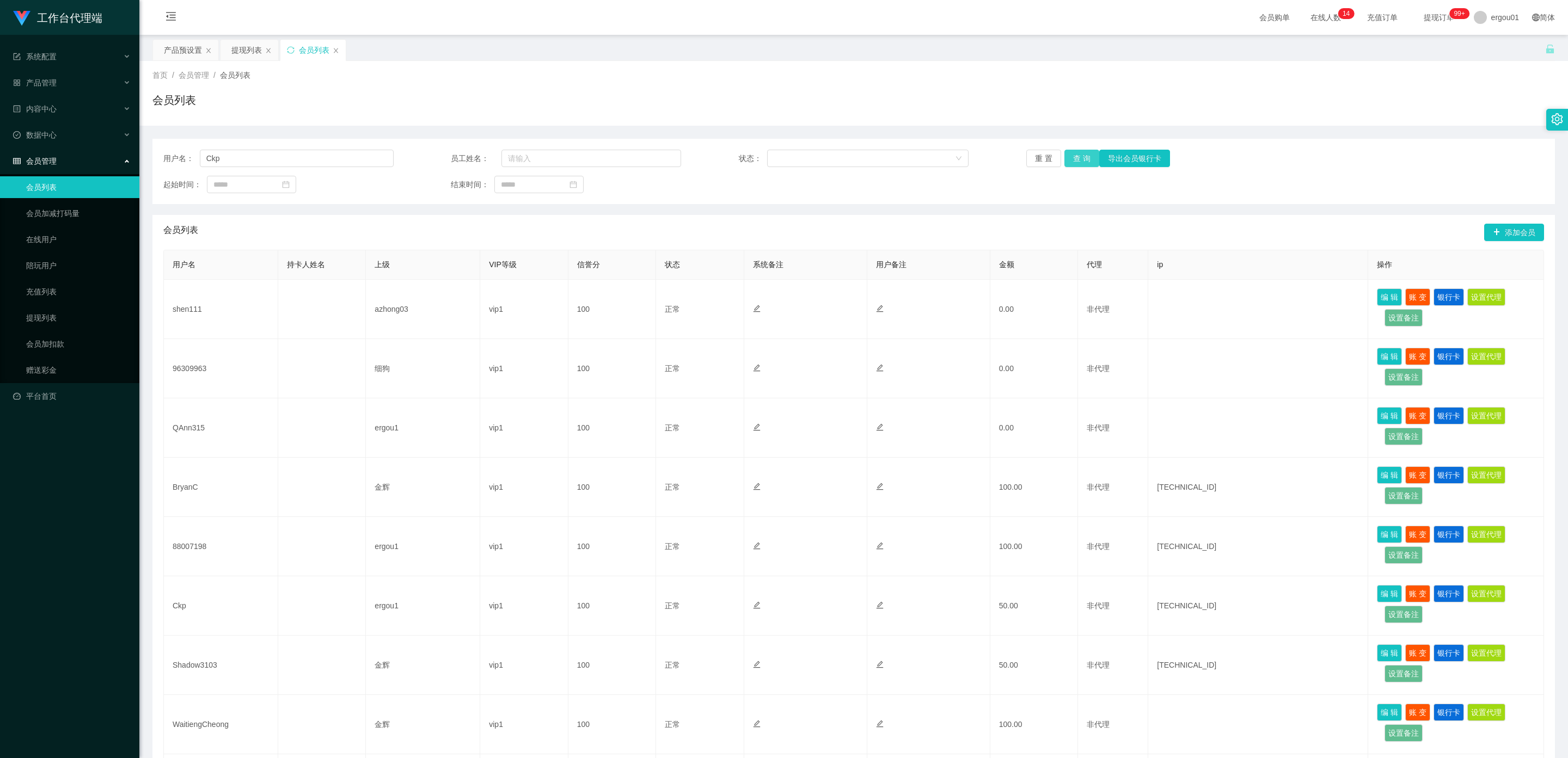
click at [1081, 152] on button "查 询" at bounding box center [1082, 159] width 35 height 17
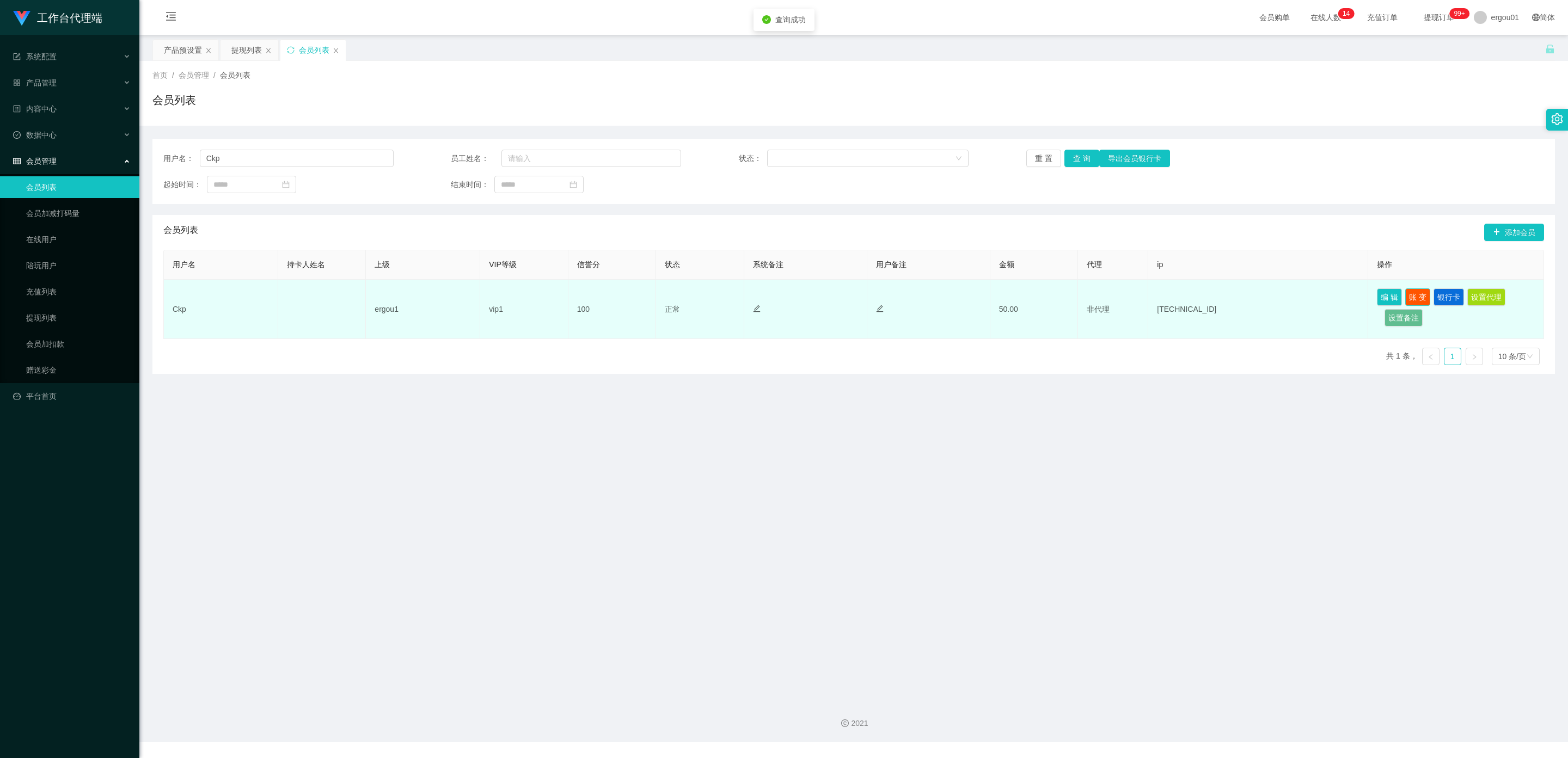
click at [1416, 295] on button "账 变" at bounding box center [1417, 297] width 25 height 17
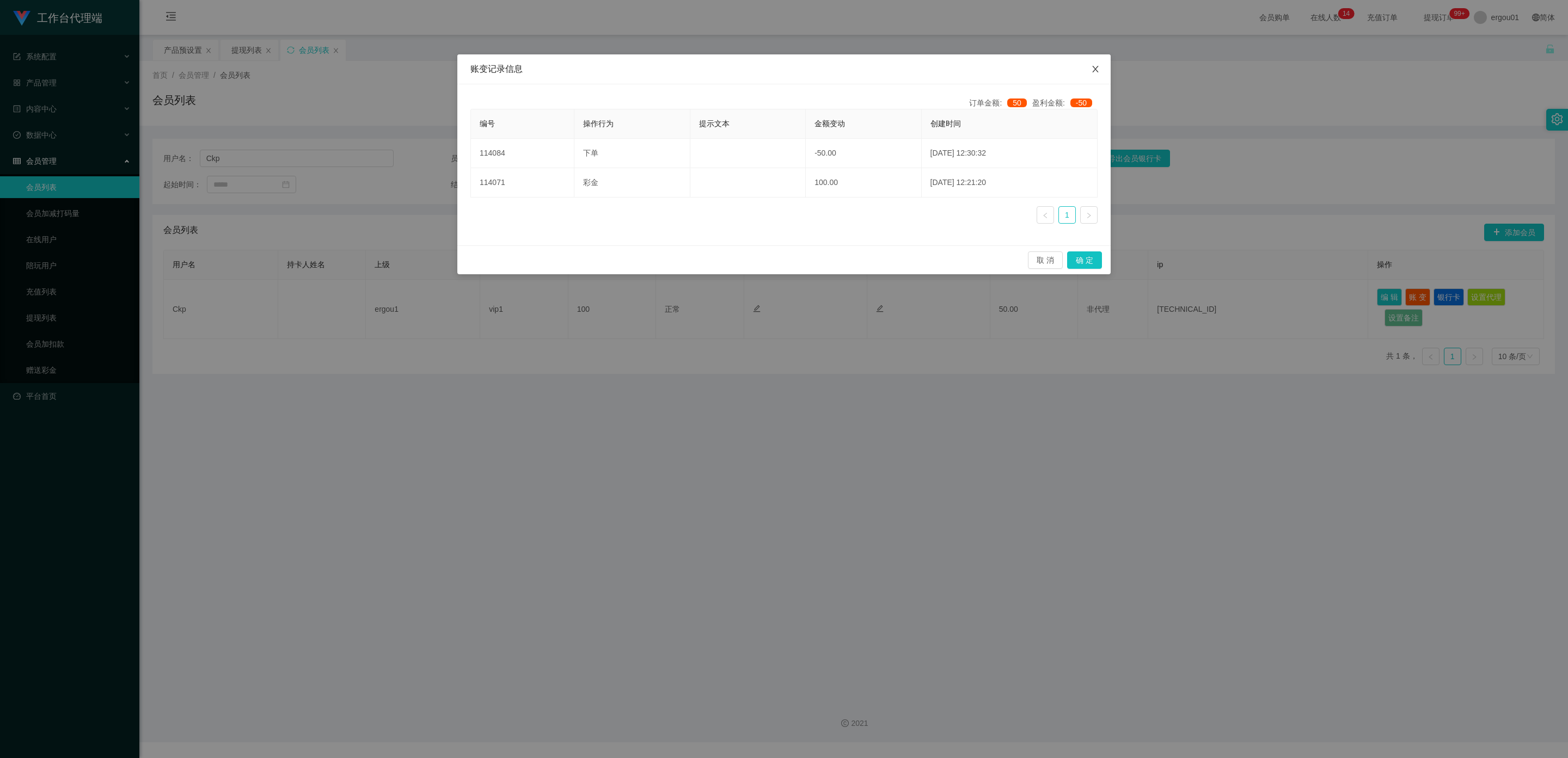
click at [1099, 63] on span "Close" at bounding box center [1095, 70] width 30 height 30
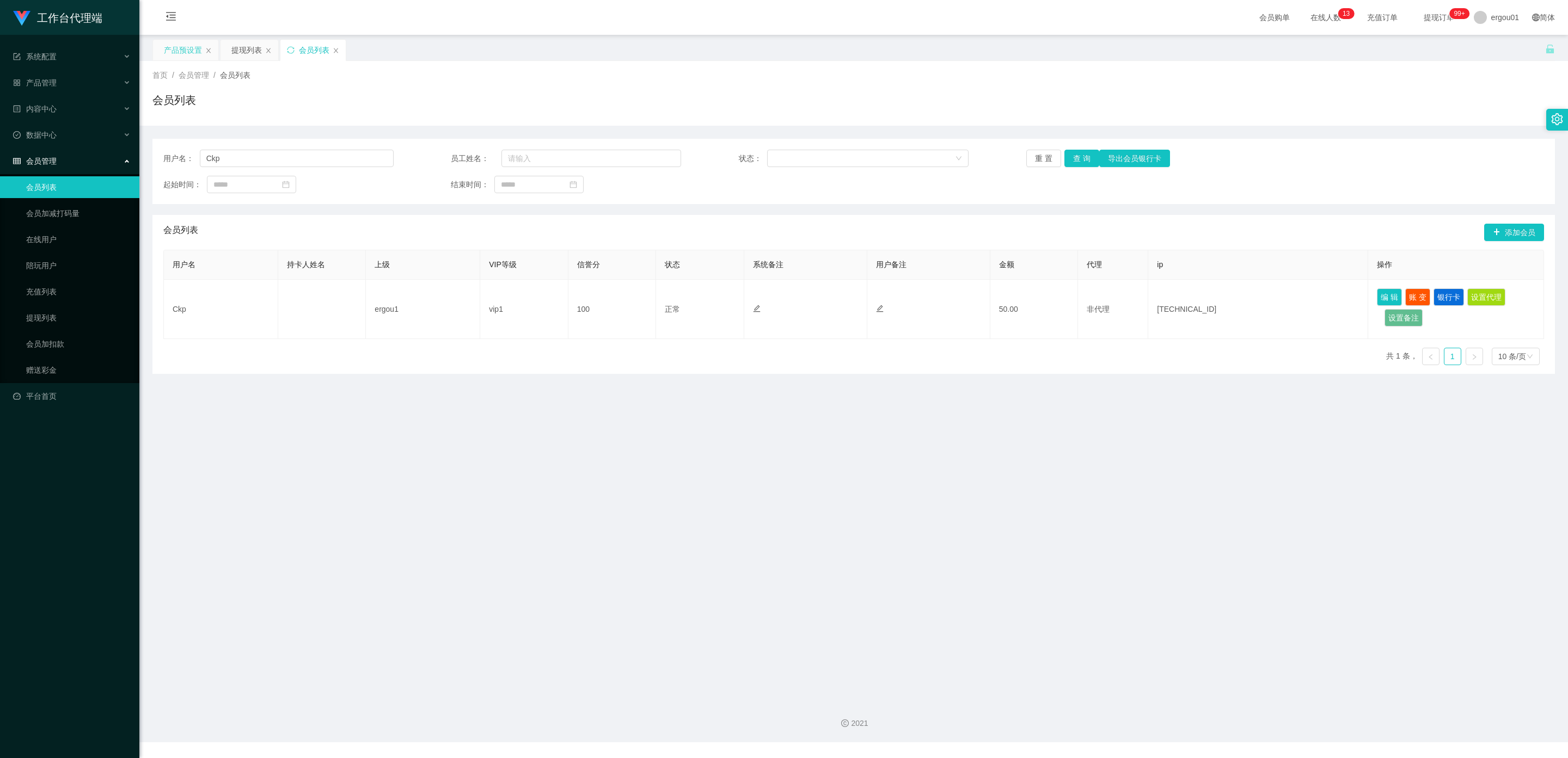
click at [195, 48] on div "产品预设置" at bounding box center [183, 50] width 38 height 20
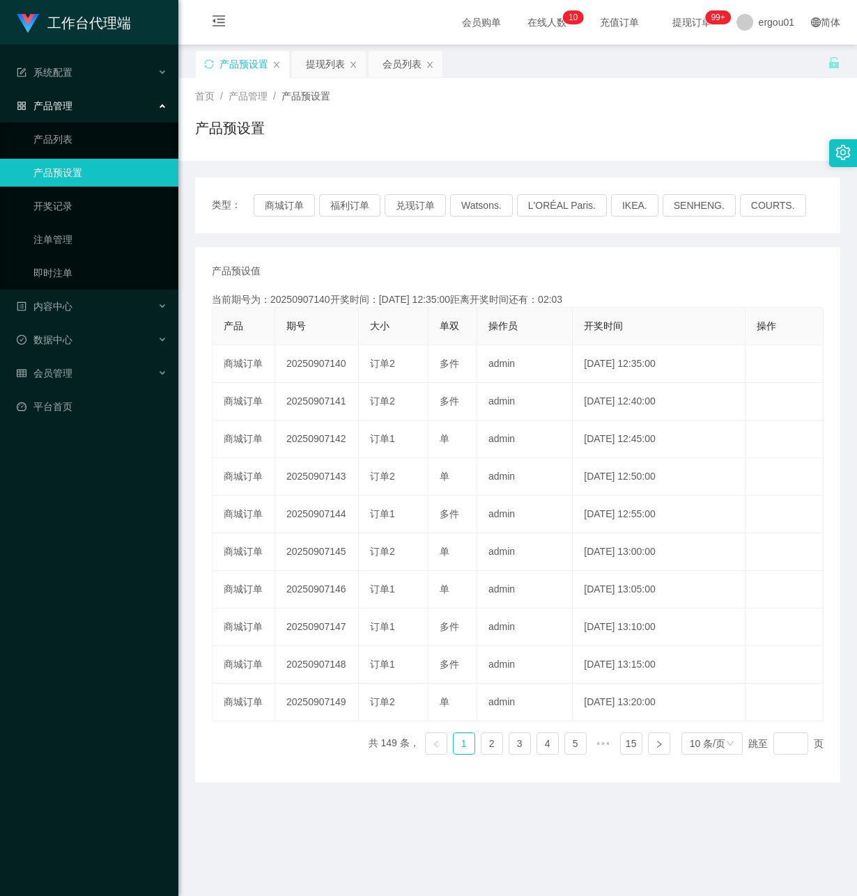
drag, startPoint x: 50, startPoint y: 589, endPoint x: 63, endPoint y: 586, distance: 13.0
click at [63, 586] on div "工作台代理端 系统配置 产品管理 产品列表 产品预设置 开奖记录 注单管理 即时注单 内容中心 数据中心 会员管理 平台首页" at bounding box center [89, 448] width 178 height 896
click at [68, 448] on div "工作台代理端 系统配置 产品管理 产品列表 产品预设置 开奖记录 注单管理 即时注单 内容中心 数据中心 会员管理 平台首页" at bounding box center [89, 448] width 178 height 896
click at [74, 370] on div "会员管理" at bounding box center [89, 373] width 178 height 28
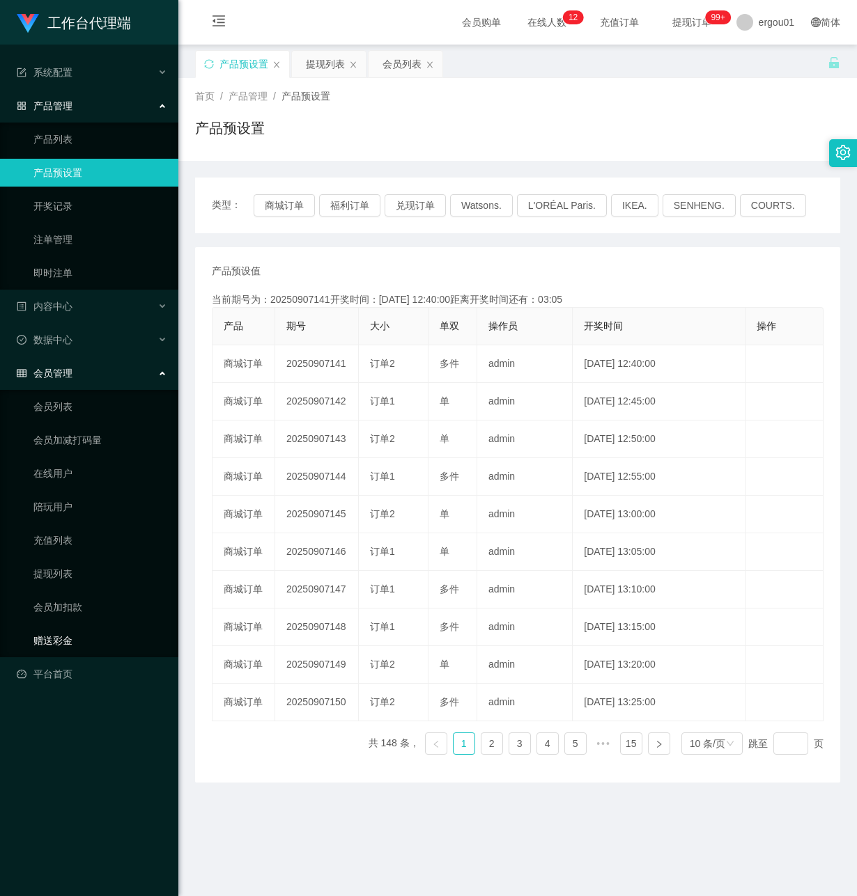
click at [67, 627] on link "赠送彩金" at bounding box center [100, 641] width 134 height 28
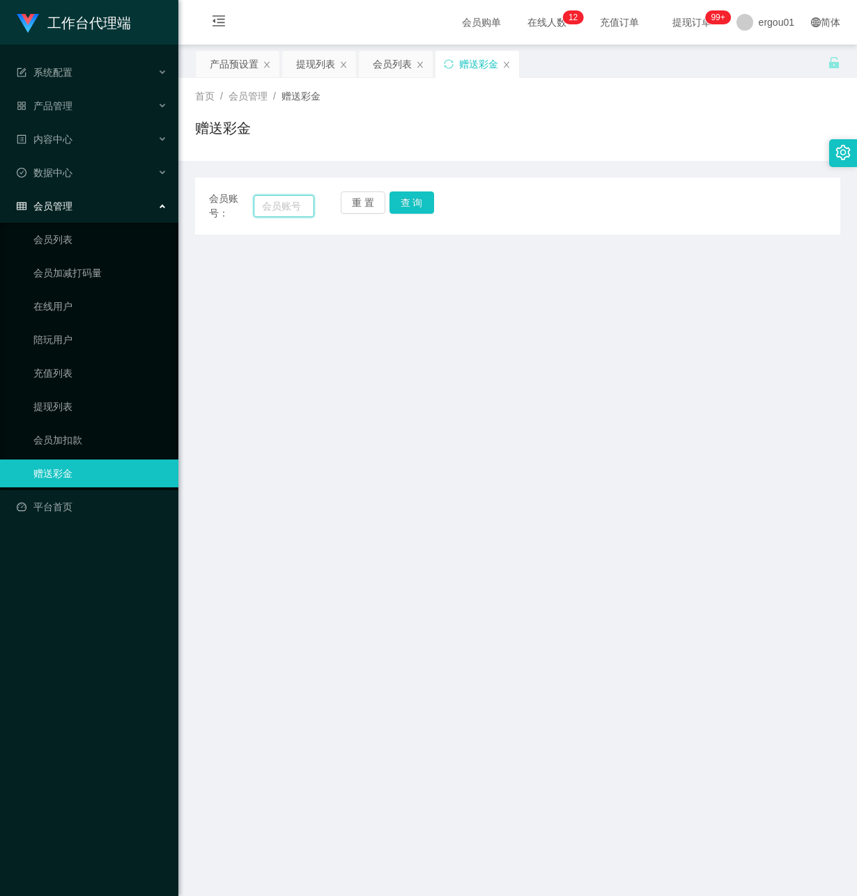
drag, startPoint x: 274, startPoint y: 208, endPoint x: 329, endPoint y: 210, distance: 55.1
click at [274, 210] on input "text" at bounding box center [284, 206] width 61 height 22
paste input "88007198"
type input "88007198"
click at [418, 205] on button "查 询" at bounding box center [411, 203] width 45 height 22
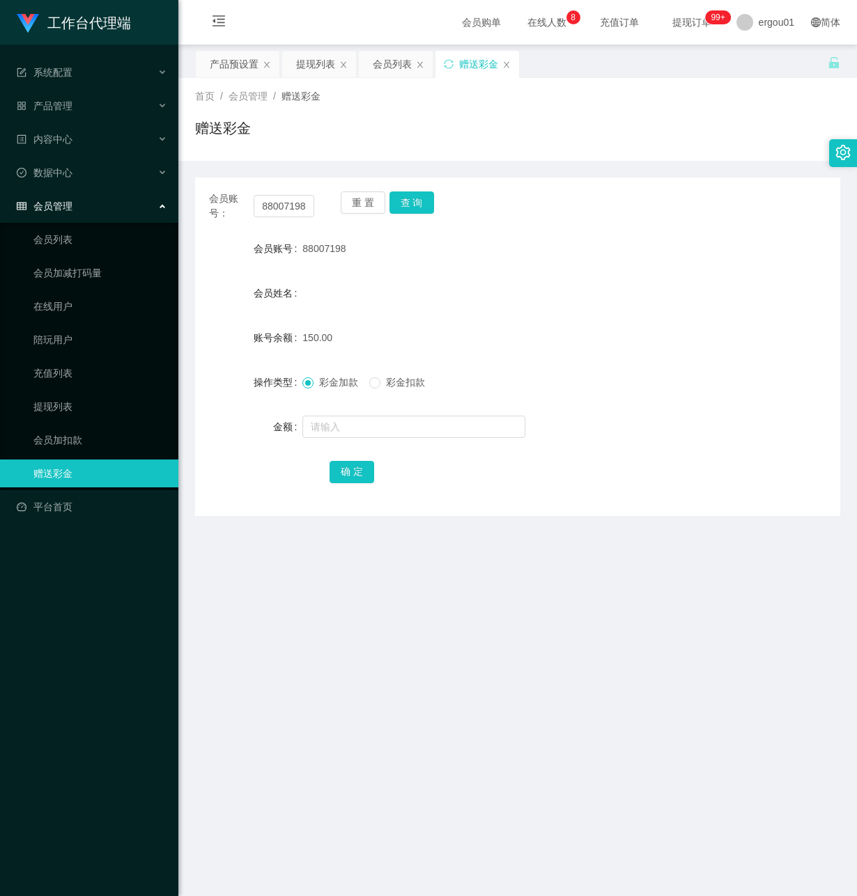
click at [178, 541] on div "工作台代理端 系统配置 产品管理 产品列表 产品预设置 开奖记录 注单管理 即时注单 内容中心 数据中心 会员管理 会员列表 会员加减打码量 在线用户 陪玩用…" at bounding box center [89, 448] width 178 height 896
click at [329, 61] on div "提现列表" at bounding box center [315, 64] width 39 height 26
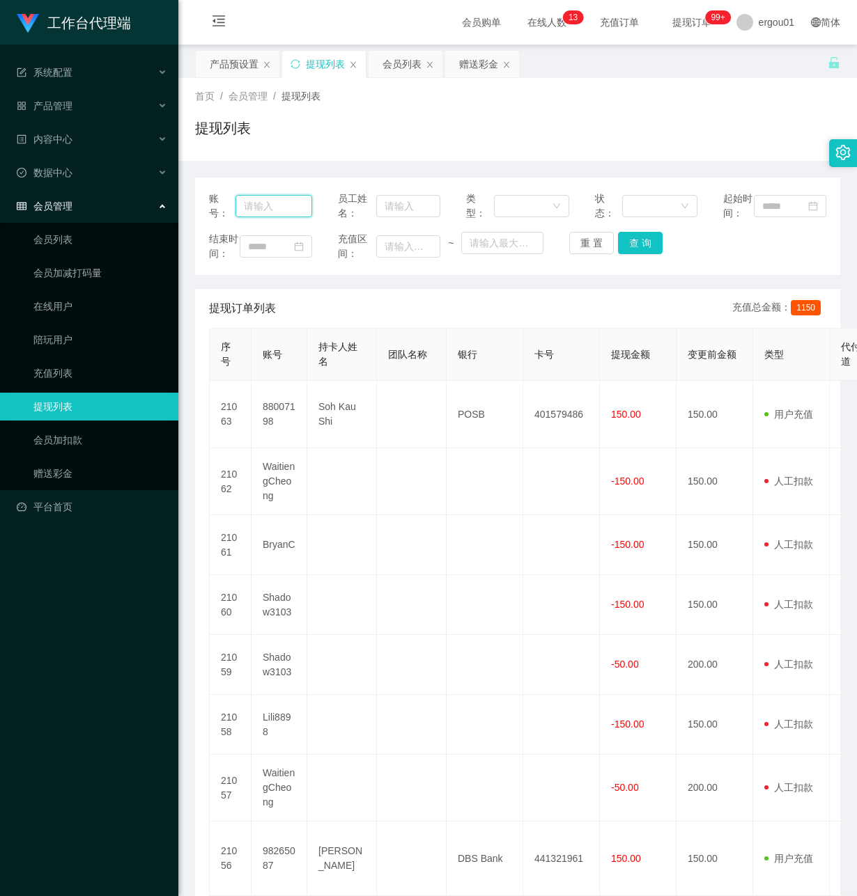
click at [266, 217] on input "text" at bounding box center [273, 206] width 77 height 22
paste input "88007198"
click at [650, 254] on button "查 询" at bounding box center [640, 243] width 45 height 22
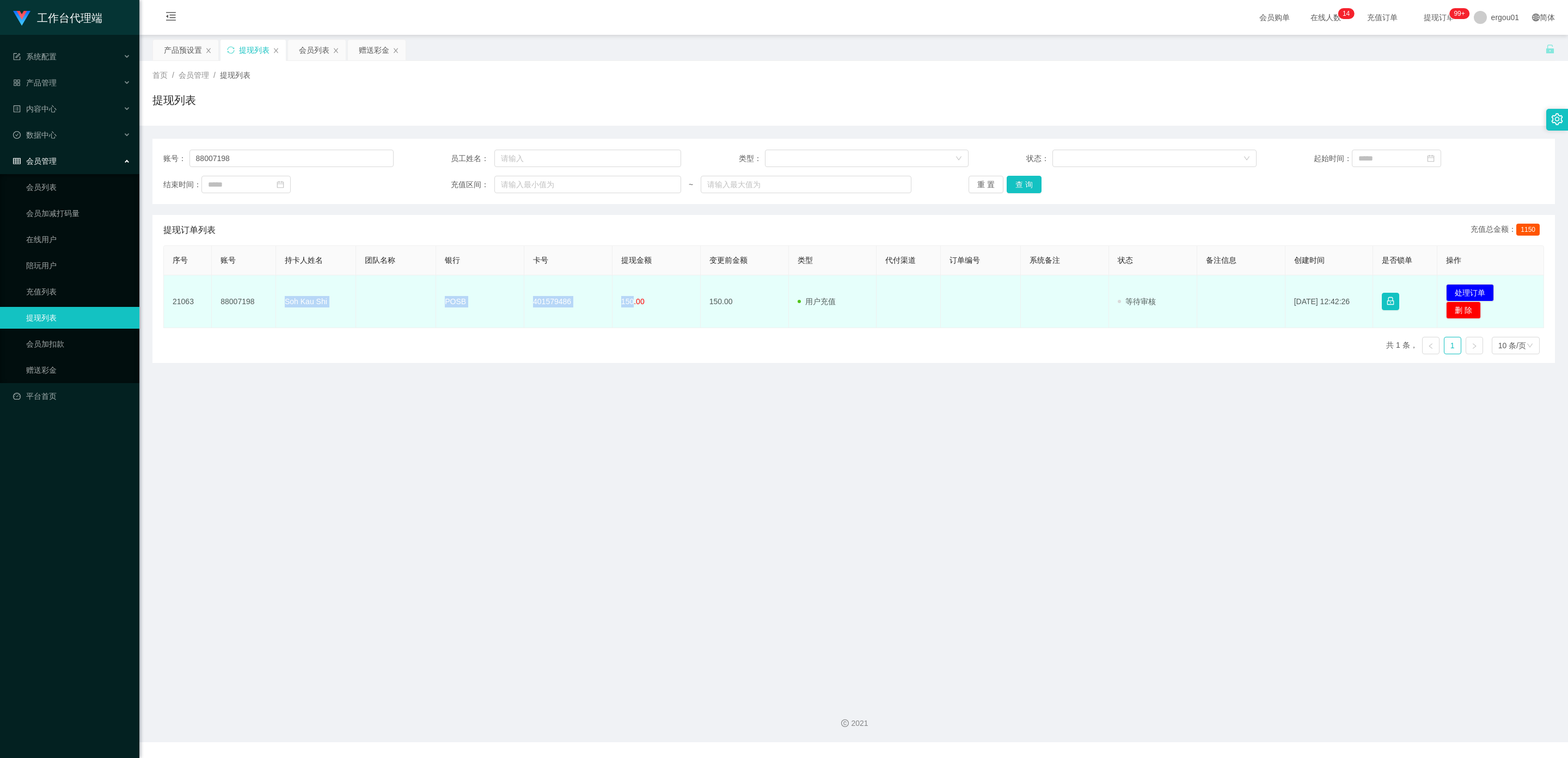
drag, startPoint x: 628, startPoint y: 299, endPoint x: 285, endPoint y: 309, distance: 343.1
click at [285, 309] on tr "21063 88007198 Soh Kau Shi POSB 401579486 150.00 150.00 用户充值 人工扣款 审核驳回 审核成功 等待审…" at bounding box center [854, 302] width 1380 height 53
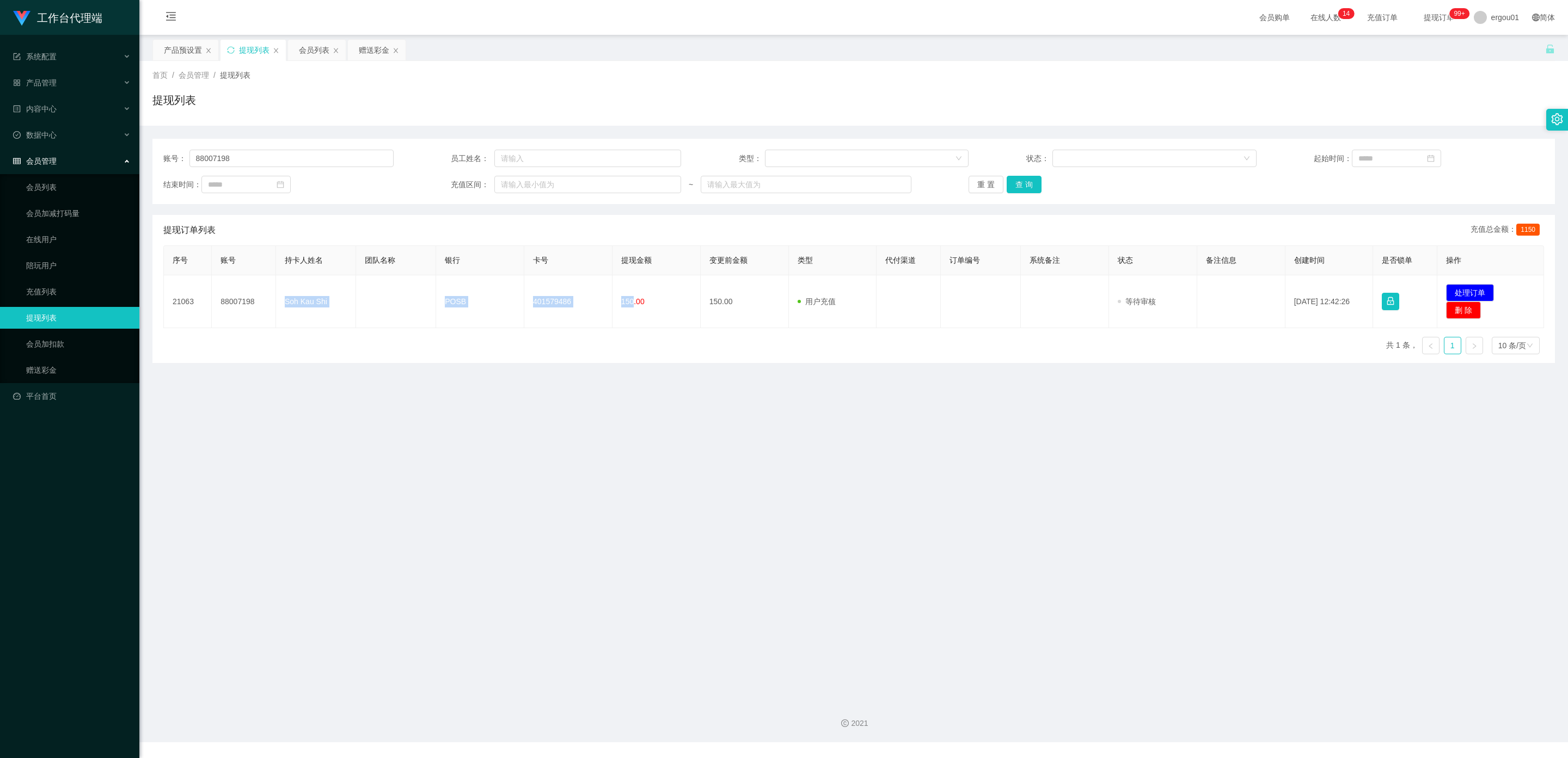
copy tr "Soh Kau Shi POSB 401579486 150"
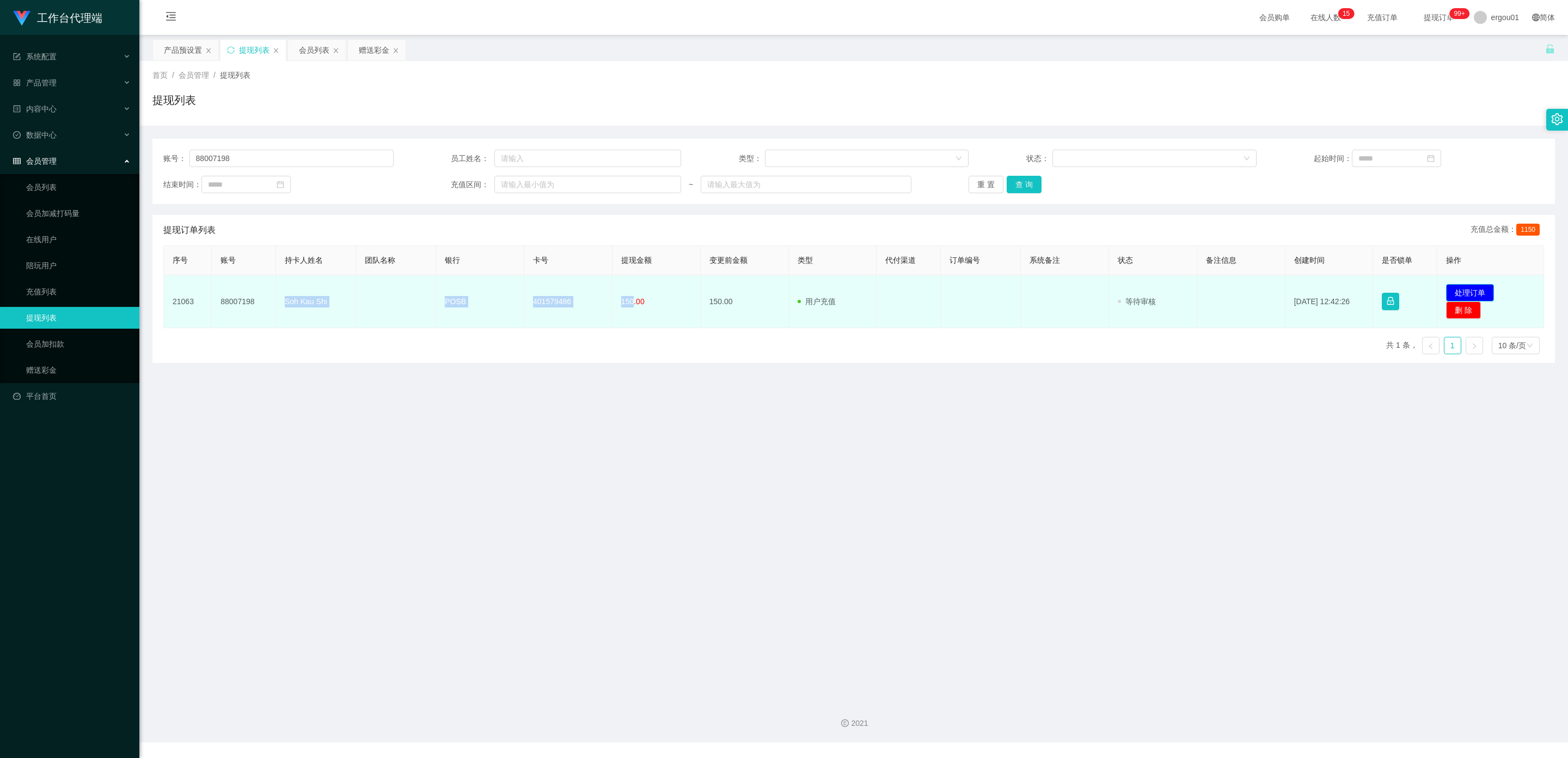
click at [1465, 290] on button "处理订单" at bounding box center [1470, 293] width 48 height 17
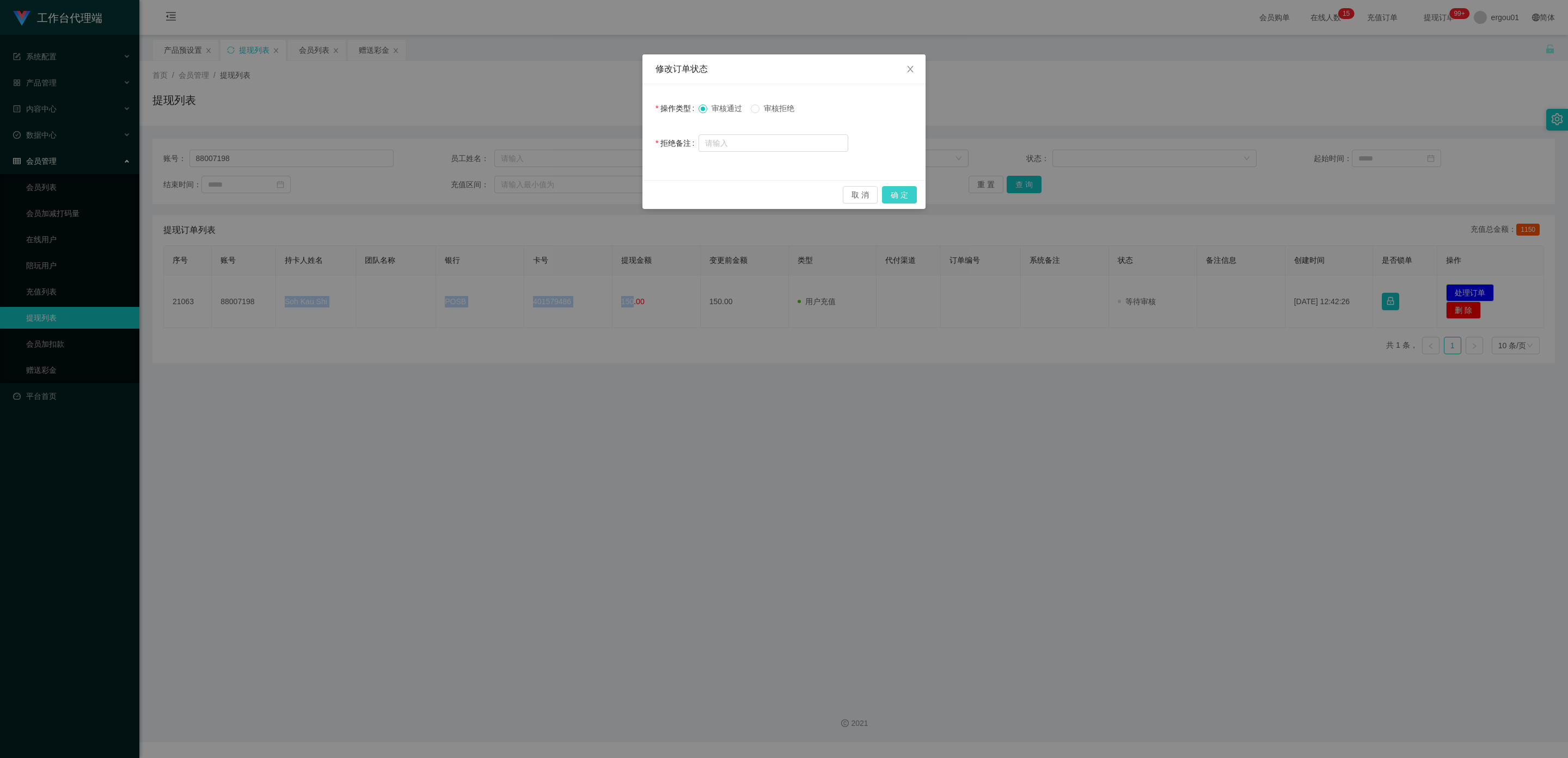
click at [904, 199] on button "确 定" at bounding box center [899, 195] width 35 height 17
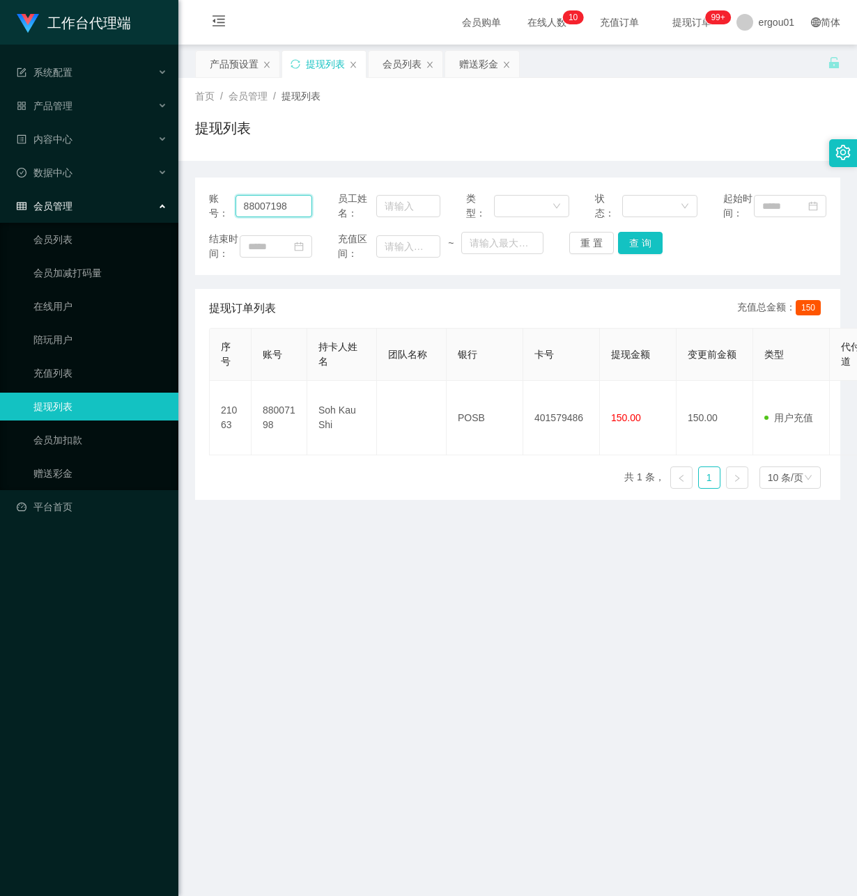
drag, startPoint x: 299, startPoint y: 209, endPoint x: -3, endPoint y: 214, distance: 303.0
click at [0, 214] on html "工作台代理端 系统配置 产品管理 产品列表 产品预设置 开奖记录 注单管理 即时注单 内容中心 数据中心 会员管理 会员列表 会员加减打码量 在线用户 陪玩用…" at bounding box center [428, 448] width 857 height 896
paste input "Ckp"
type input "Ckp"
click at [641, 249] on button "查 询" at bounding box center [640, 243] width 45 height 22
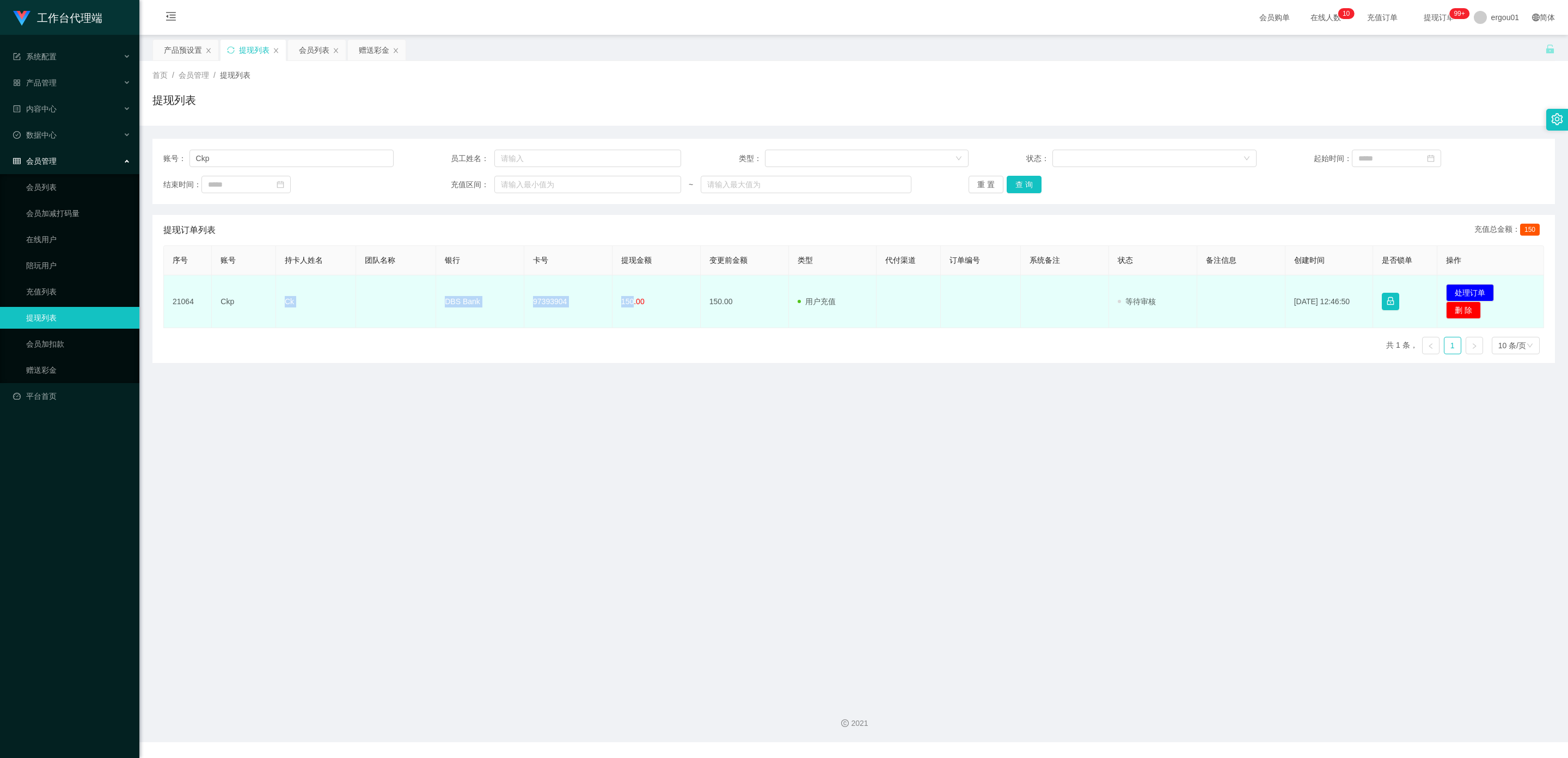
drag, startPoint x: 629, startPoint y: 299, endPoint x: 282, endPoint y: 304, distance: 347.0
click at [282, 304] on tr "21064 Ckp Ck DBS Bank 97393904 150.00 150.00 用户充值 人工扣款 审核驳回 审核成功 等待审核 [DATE] 12…" at bounding box center [854, 302] width 1380 height 53
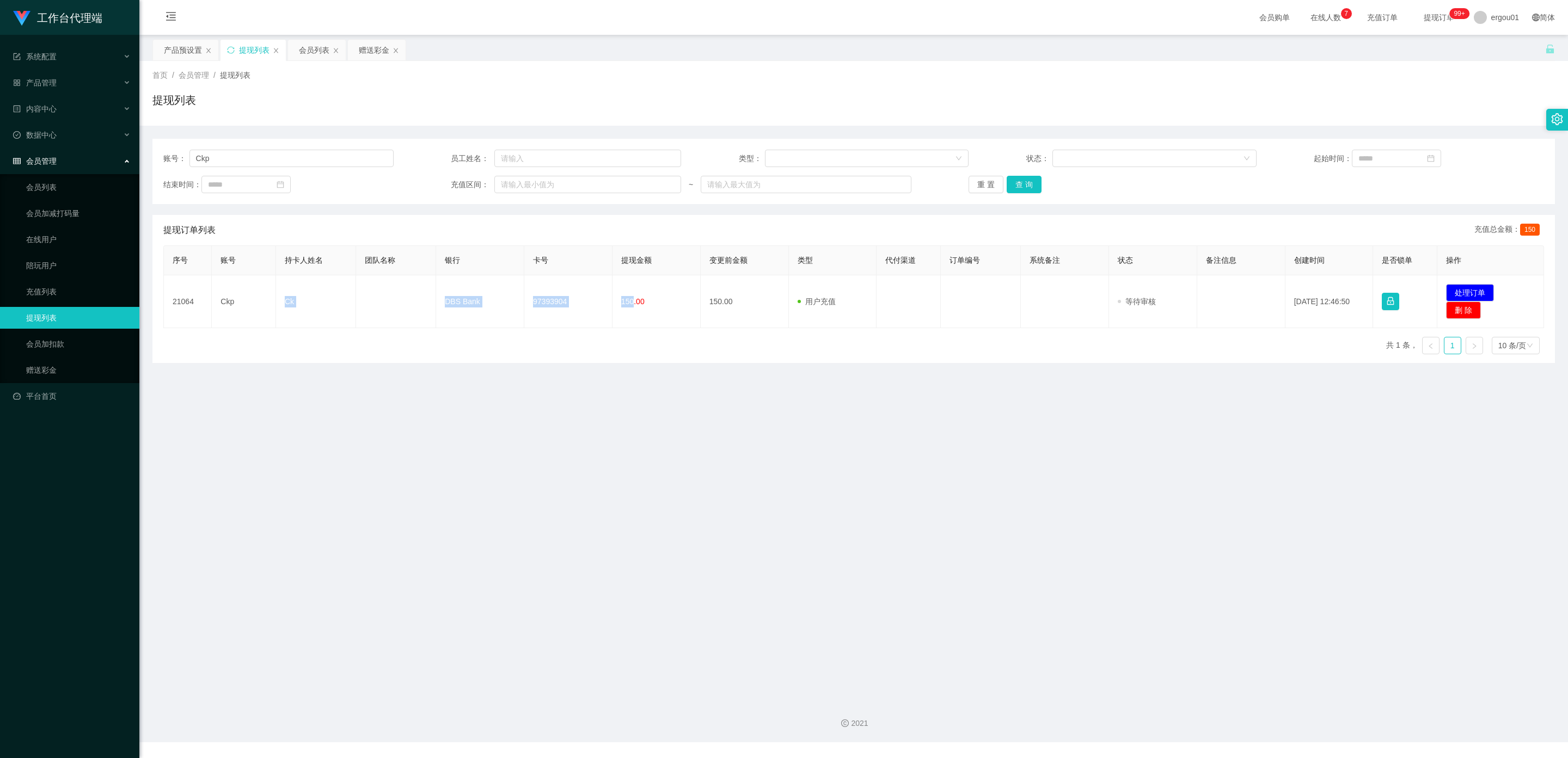
copy tr "Ck DBS Bank 97393904 150"
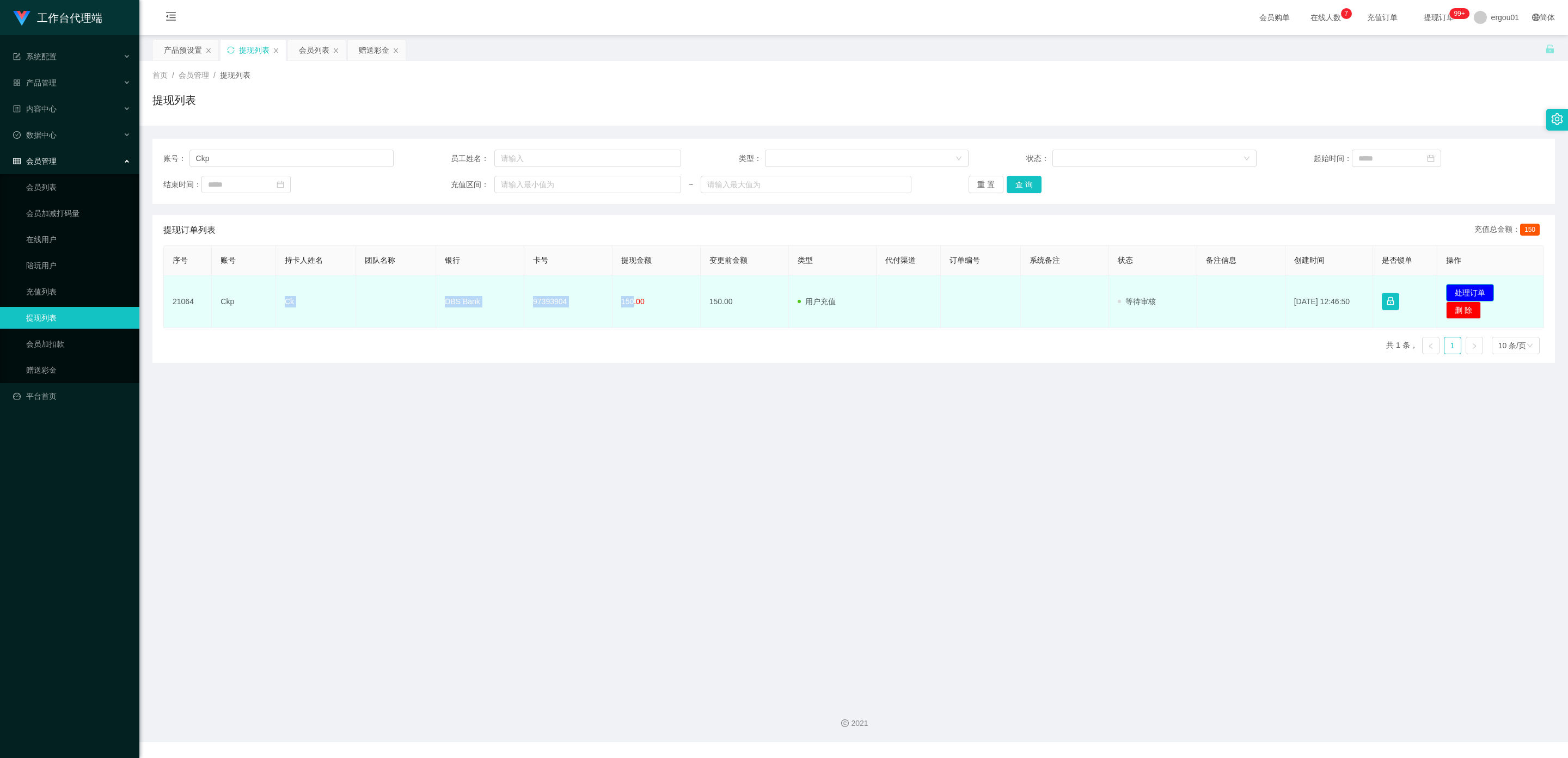
click at [1462, 294] on button "处理订单" at bounding box center [1470, 293] width 48 height 17
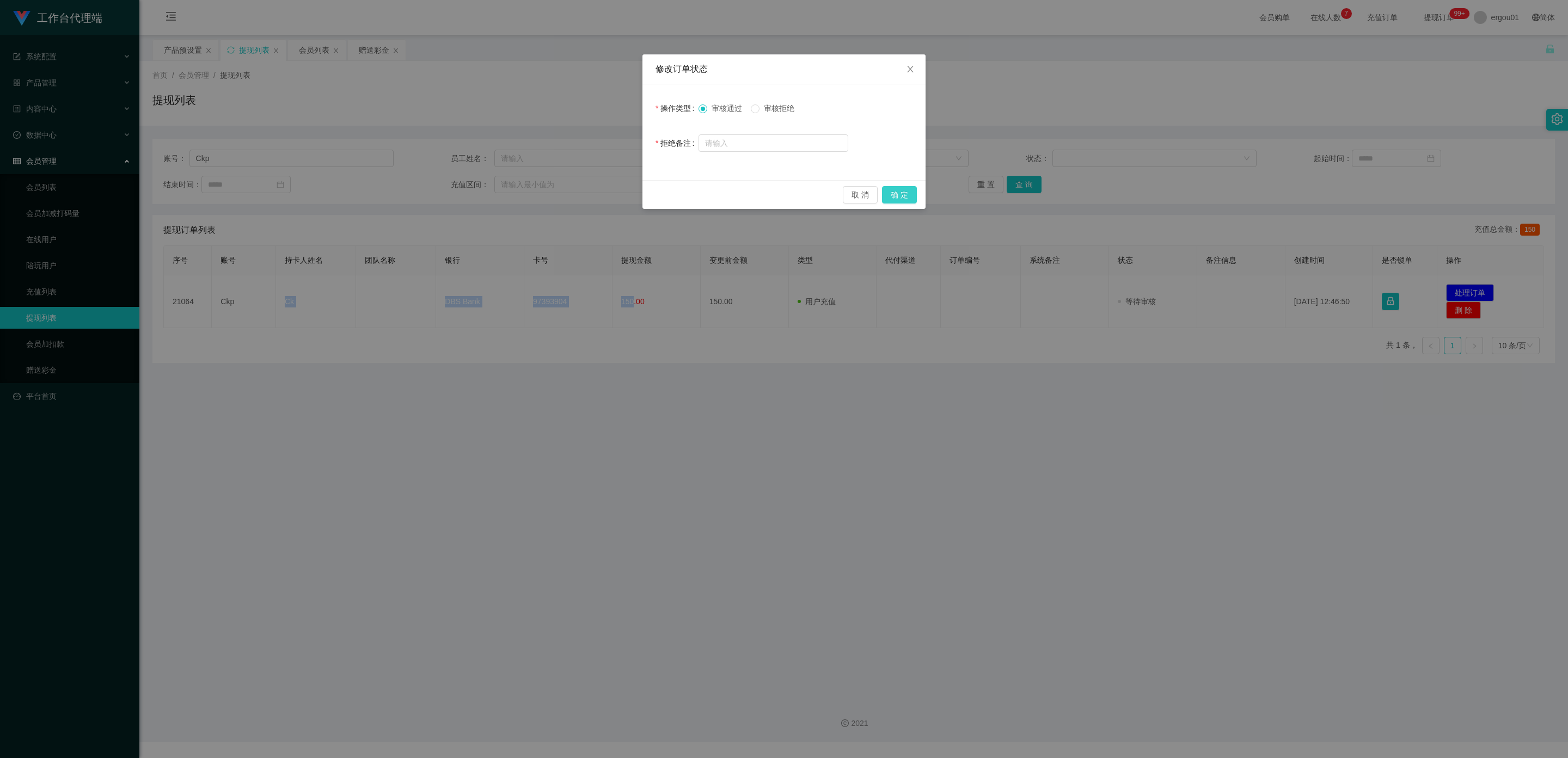
click at [907, 191] on button "确 定" at bounding box center [899, 195] width 35 height 17
